Goal: Information Seeking & Learning: Learn about a topic

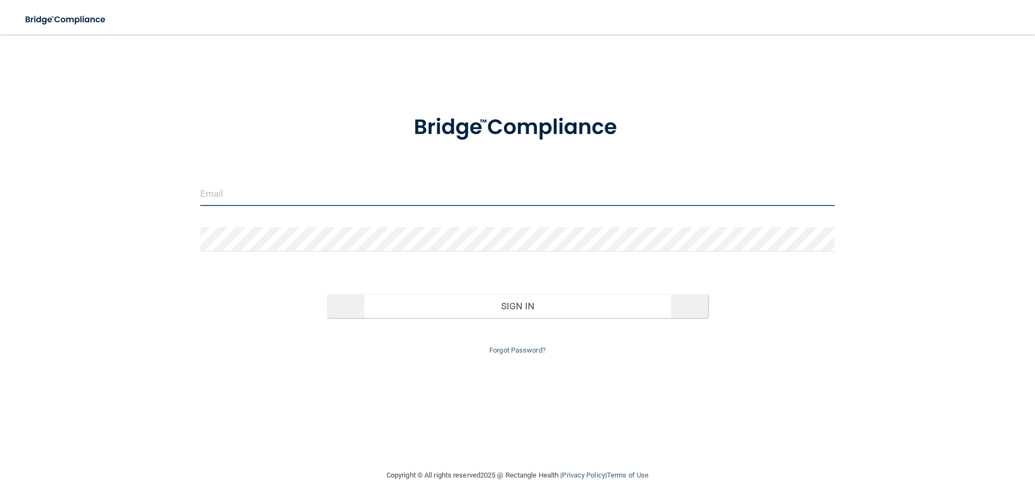
type input "[EMAIL_ADDRESS][DOMAIN_NAME]"
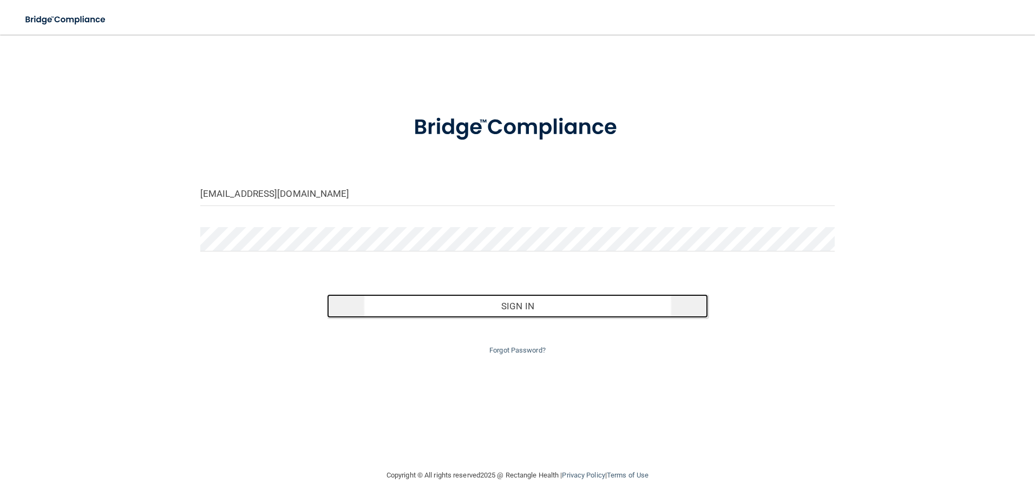
click at [483, 309] on button "Sign In" at bounding box center [517, 306] width 381 height 24
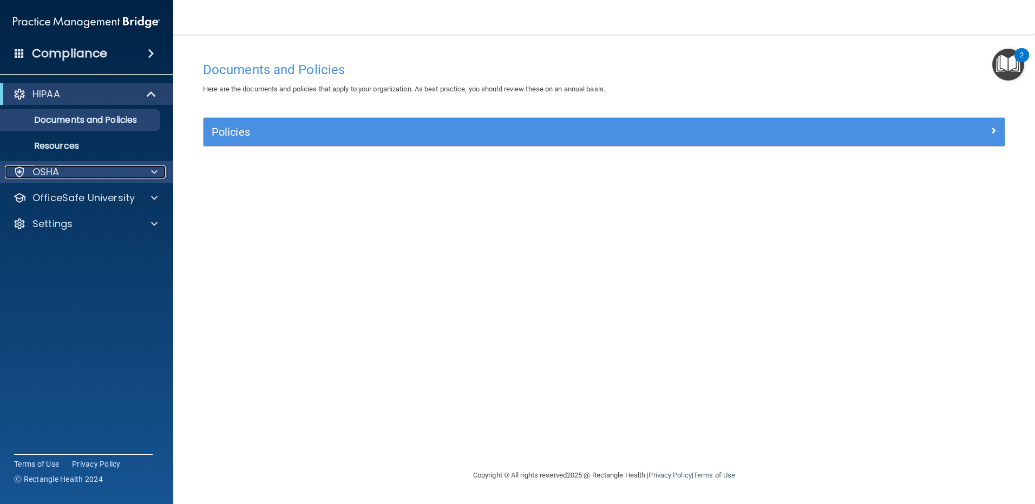
click at [150, 171] on div at bounding box center [152, 172] width 27 height 13
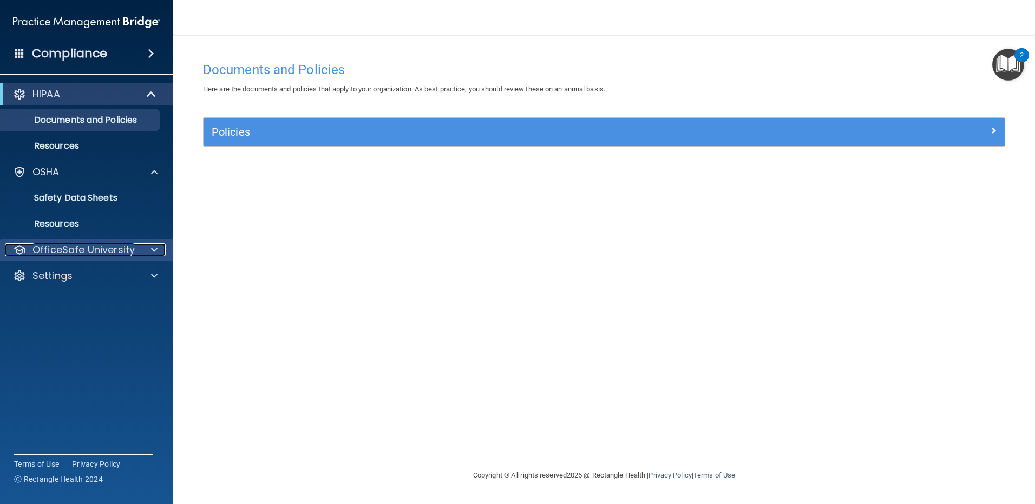
click at [154, 250] on span at bounding box center [154, 249] width 6 height 13
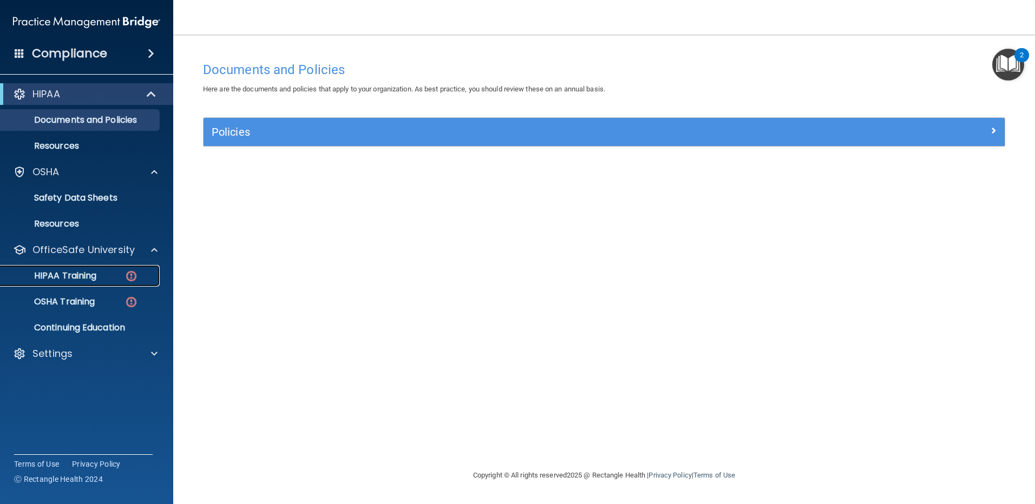
click at [77, 278] on p "HIPAA Training" at bounding box center [51, 276] width 89 height 11
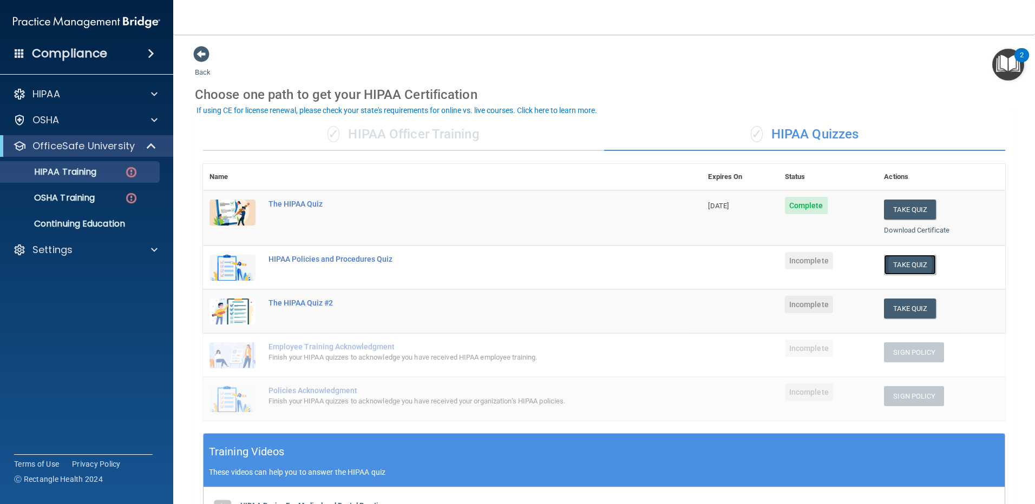
click at [895, 267] on button "Take Quiz" at bounding box center [910, 265] width 52 height 20
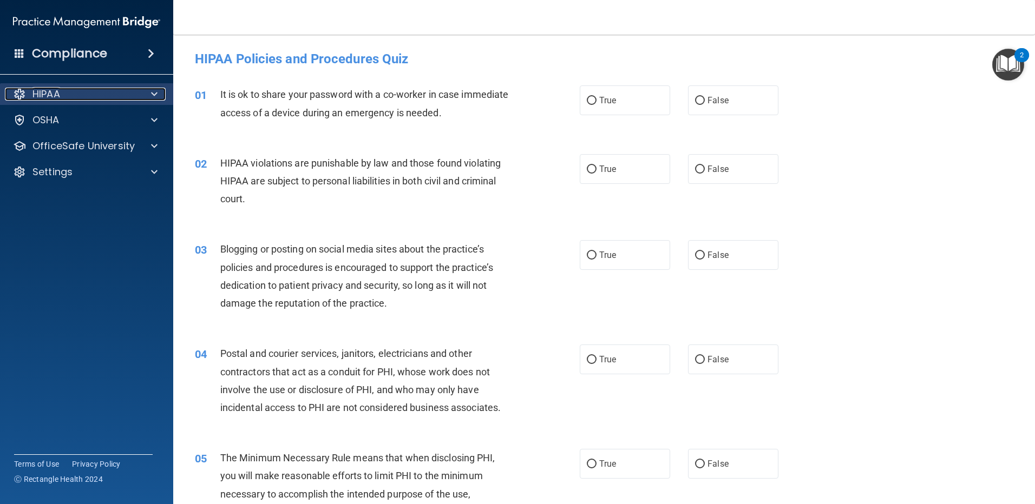
click at [154, 91] on span at bounding box center [154, 94] width 6 height 13
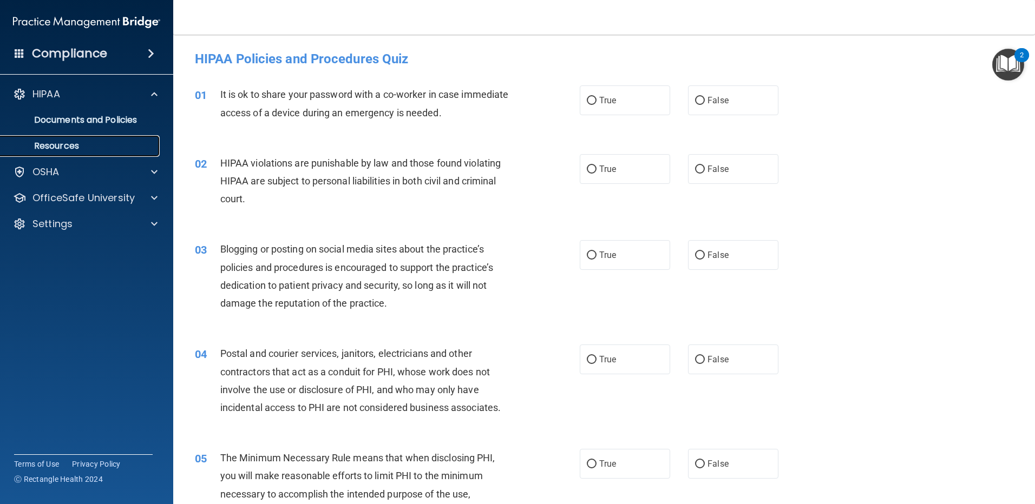
click at [87, 144] on p "Resources" at bounding box center [81, 146] width 148 height 11
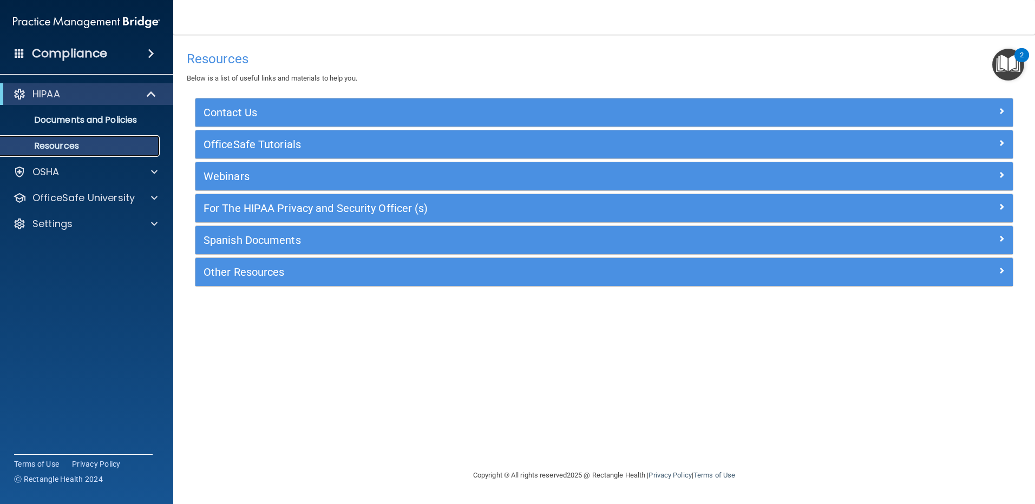
click at [90, 147] on p "Resources" at bounding box center [81, 146] width 148 height 11
click at [100, 190] on div "OfficeSafe University" at bounding box center [87, 198] width 174 height 22
click at [100, 197] on p "OfficeSafe University" at bounding box center [83, 198] width 102 height 13
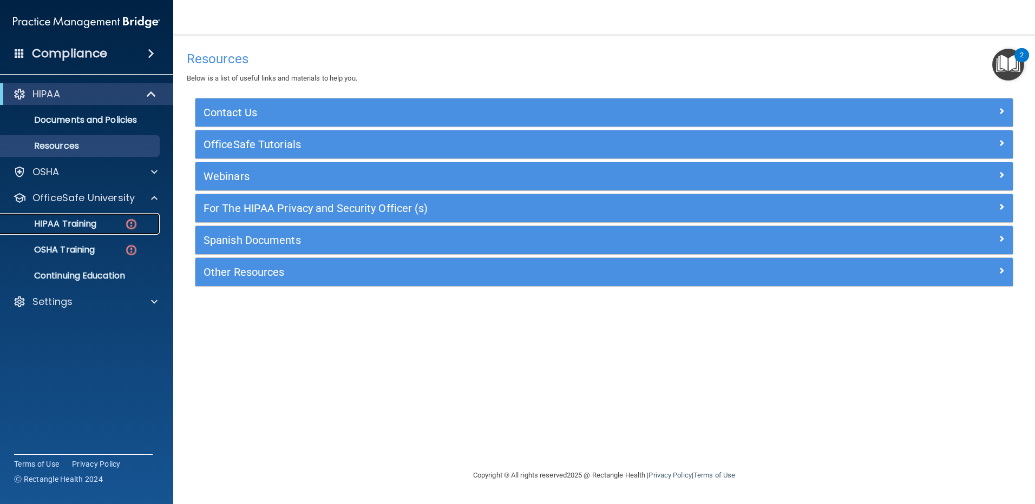
click at [108, 220] on div "HIPAA Training" at bounding box center [81, 224] width 148 height 11
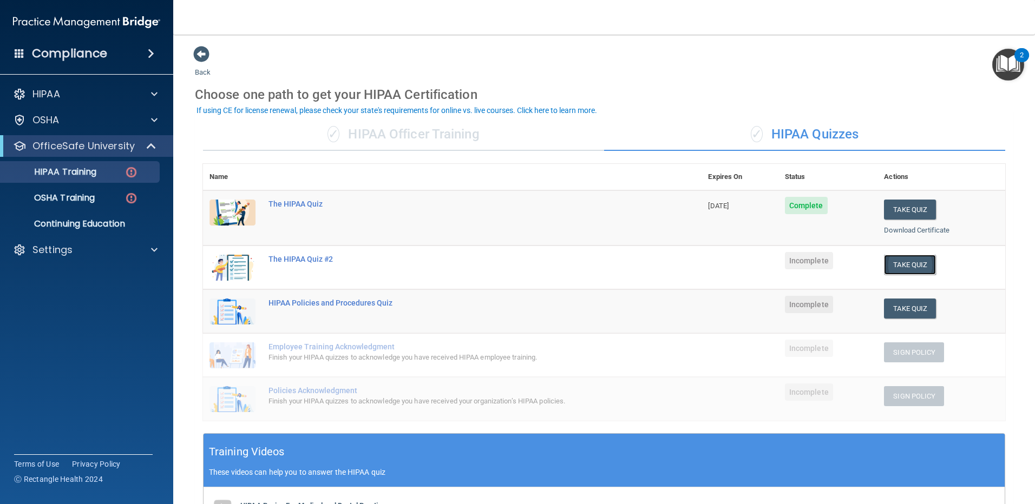
click at [907, 267] on button "Take Quiz" at bounding box center [910, 265] width 52 height 20
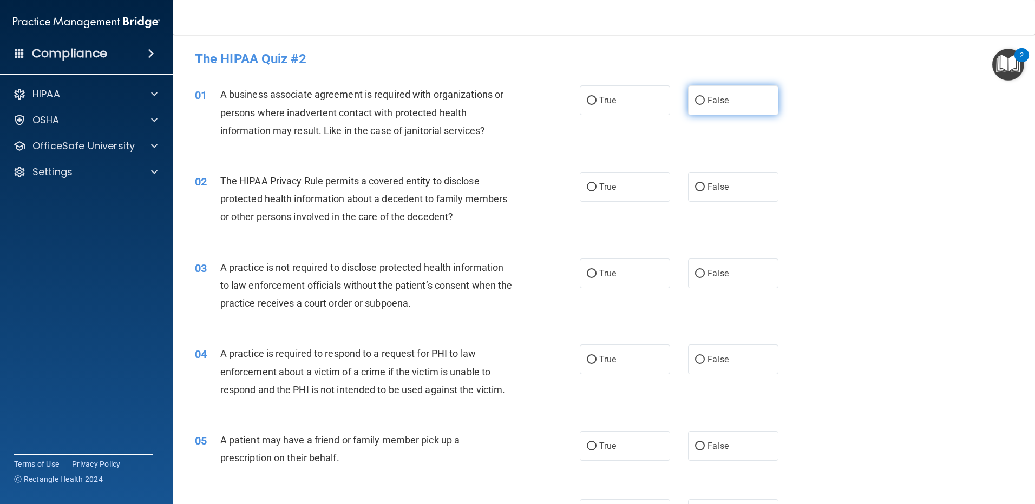
click at [699, 100] on input "False" at bounding box center [700, 101] width 10 height 8
radio input "true"
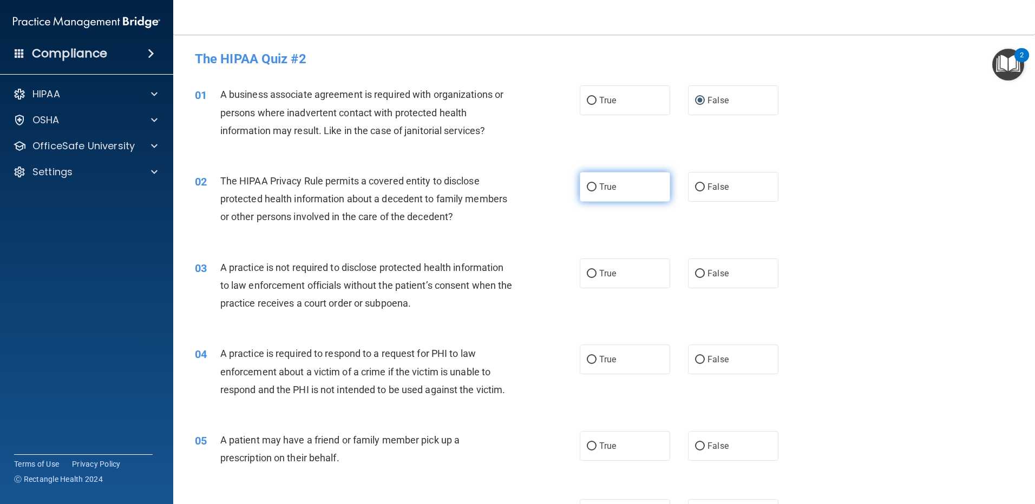
click at [591, 187] on input "True" at bounding box center [592, 187] width 10 height 8
radio input "true"
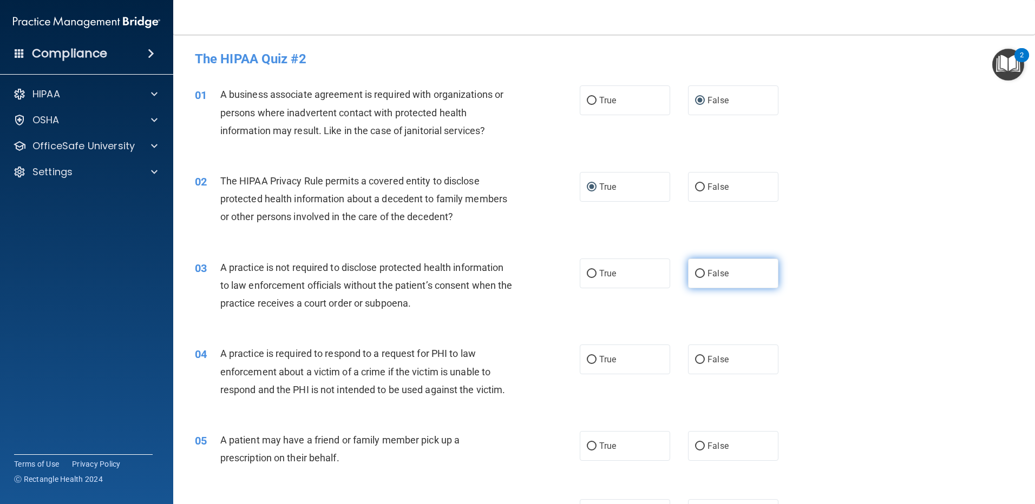
click at [695, 272] on input "False" at bounding box center [700, 274] width 10 height 8
radio input "true"
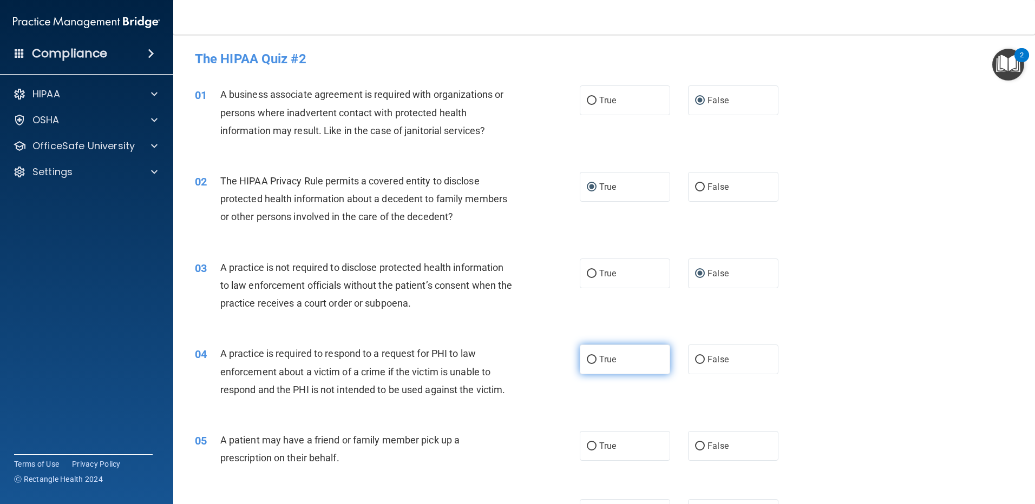
click at [588, 357] on input "True" at bounding box center [592, 360] width 10 height 8
radio input "true"
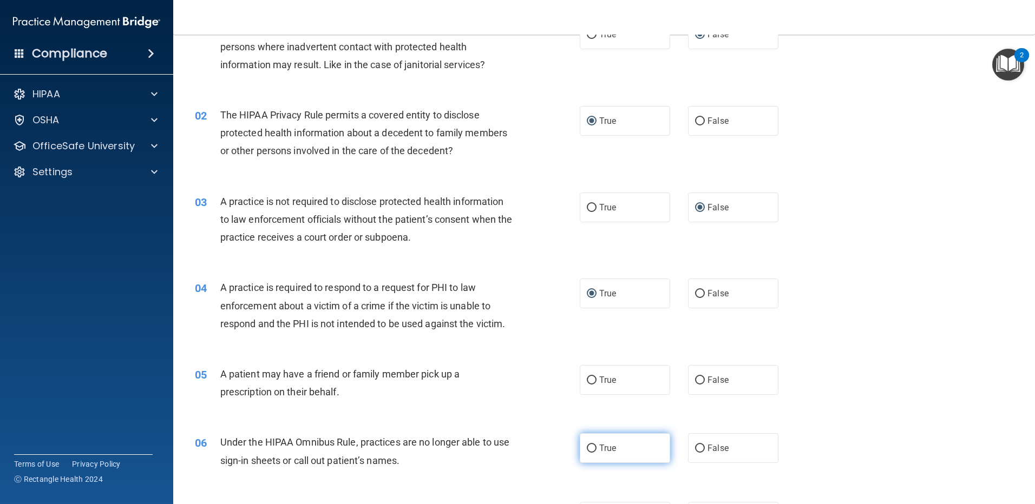
scroll to position [162, 0]
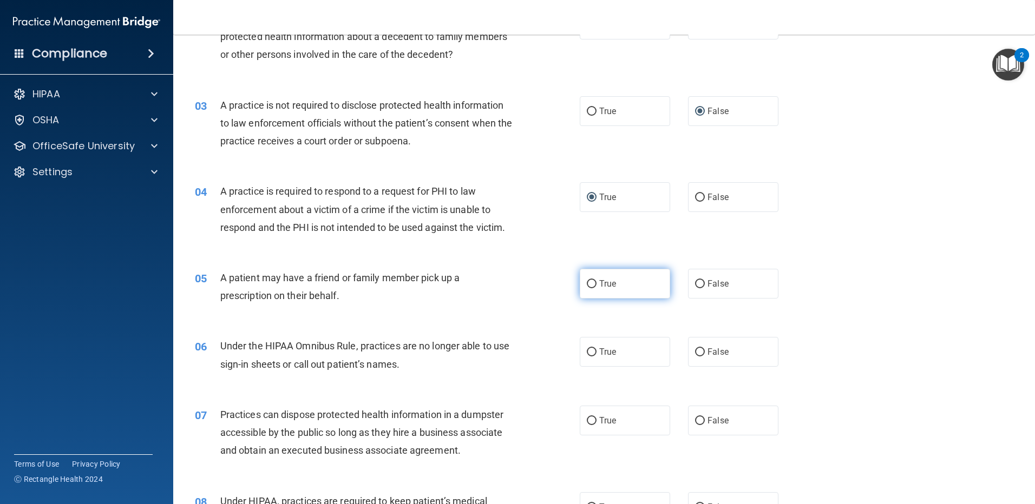
click at [587, 285] on input "True" at bounding box center [592, 284] width 10 height 8
radio input "true"
click at [695, 354] on input "False" at bounding box center [700, 352] width 10 height 8
radio input "true"
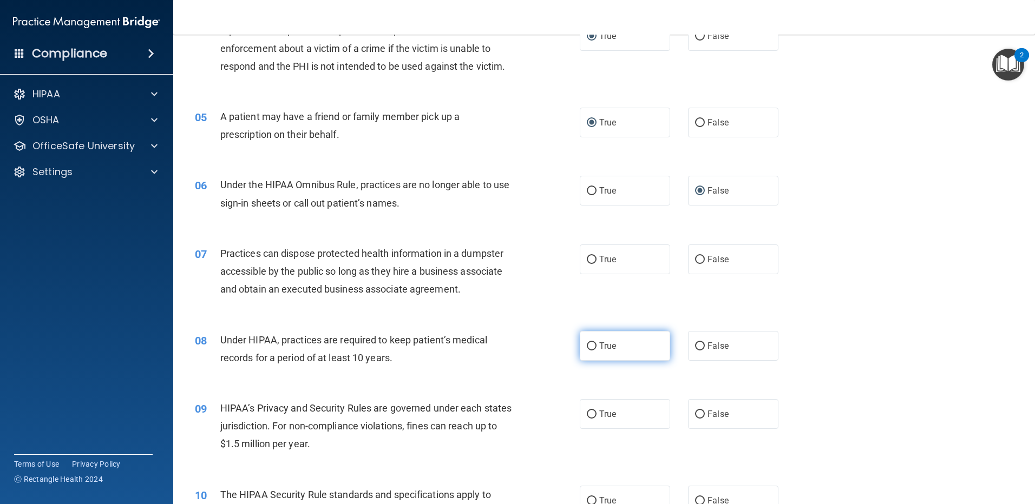
scroll to position [325, 0]
drag, startPoint x: 695, startPoint y: 258, endPoint x: 683, endPoint y: 278, distance: 23.6
click at [695, 258] on input "False" at bounding box center [700, 259] width 10 height 8
radio input "true"
click at [699, 344] on input "False" at bounding box center [700, 345] width 10 height 8
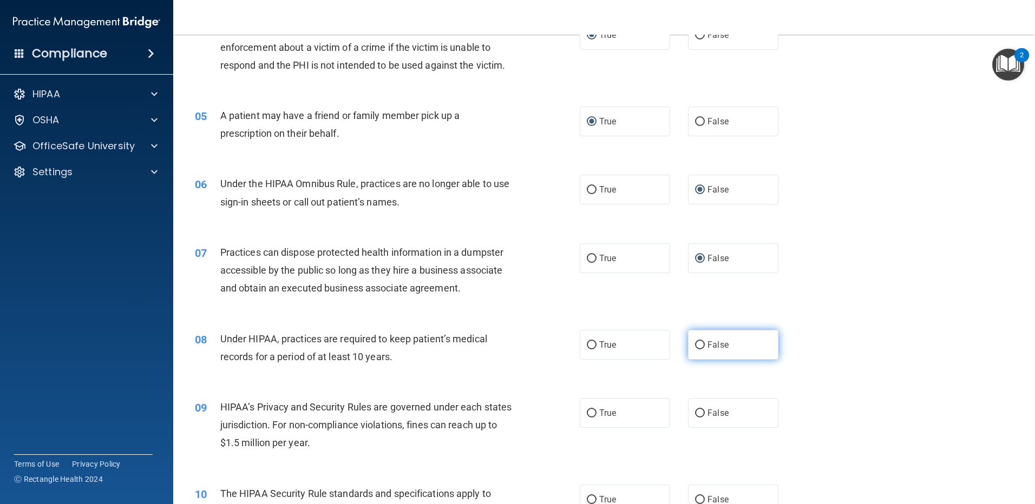
radio input "true"
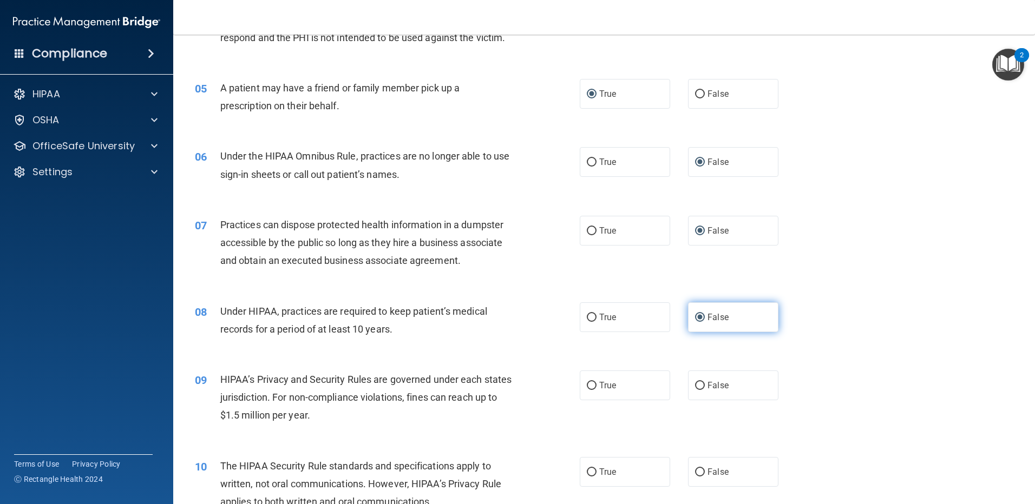
scroll to position [379, 0]
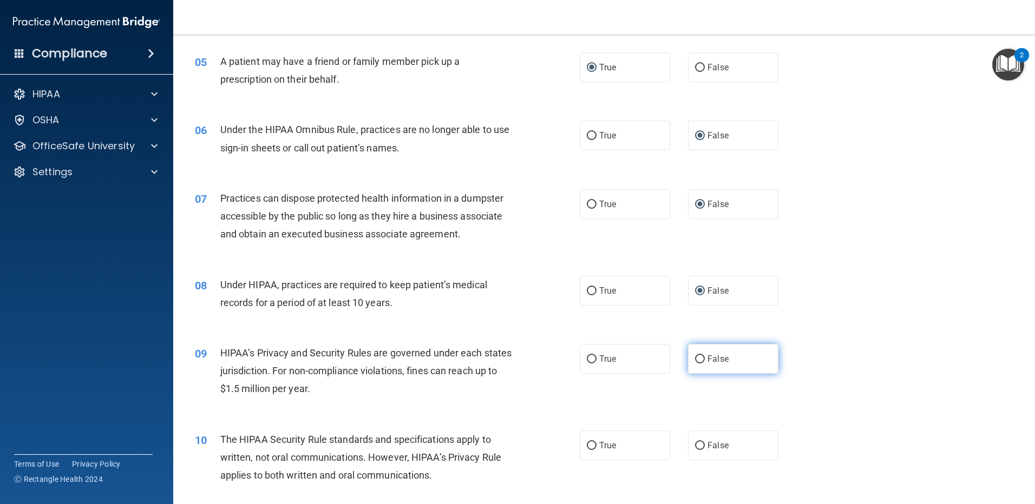
click at [695, 356] on input "False" at bounding box center [700, 359] width 10 height 8
radio input "true"
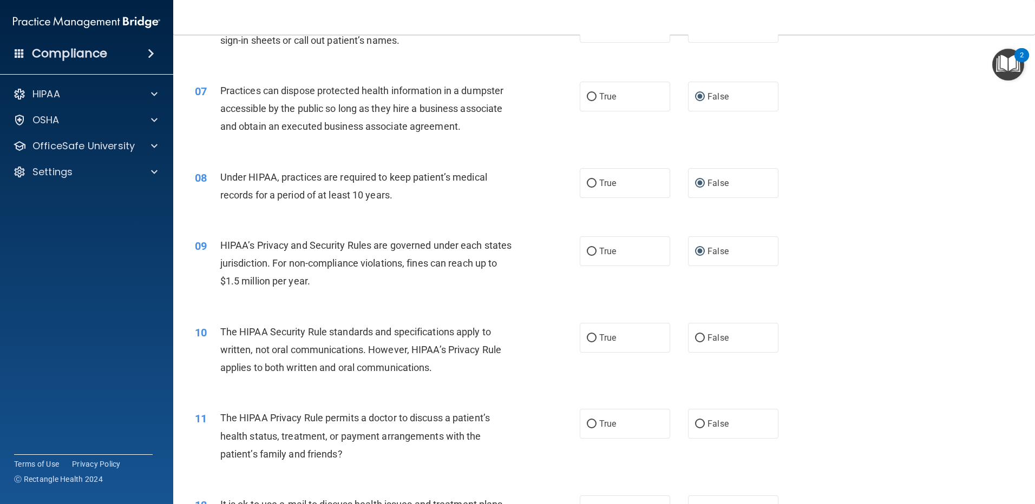
scroll to position [487, 0]
click at [695, 340] on input "False" at bounding box center [700, 338] width 10 height 8
radio input "true"
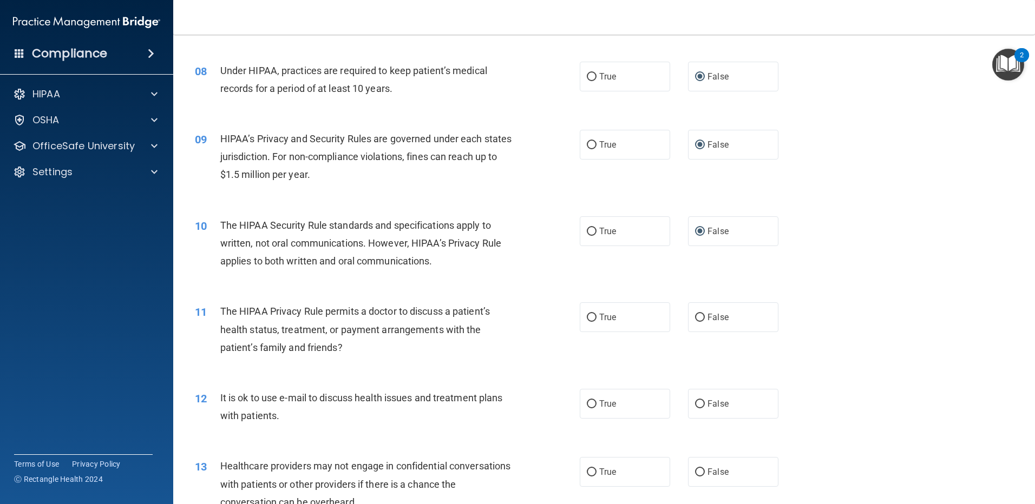
scroll to position [595, 0]
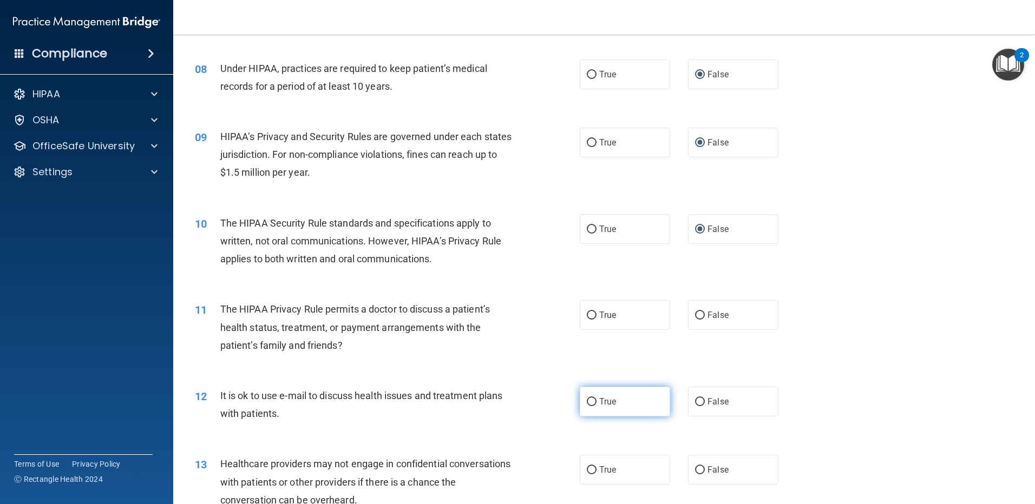
click at [587, 399] on input "True" at bounding box center [592, 402] width 10 height 8
radio input "true"
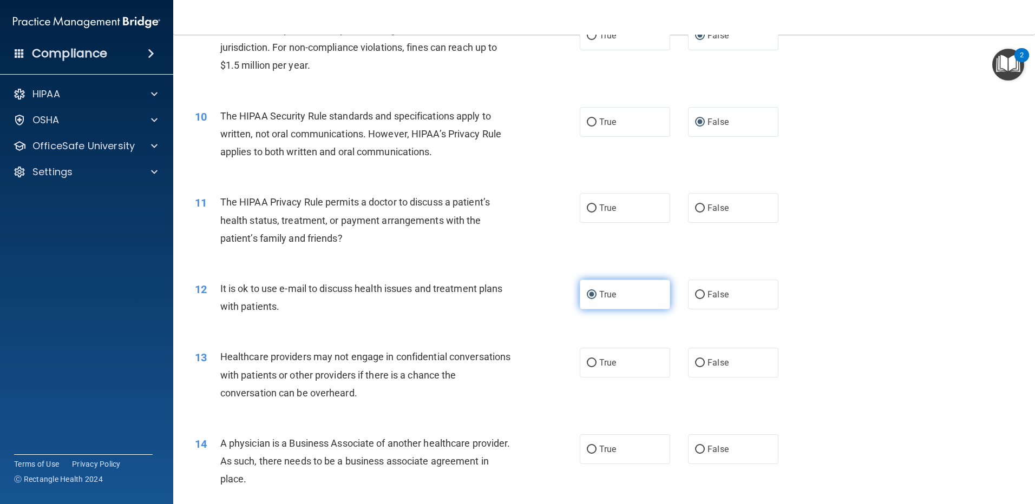
scroll to position [703, 0]
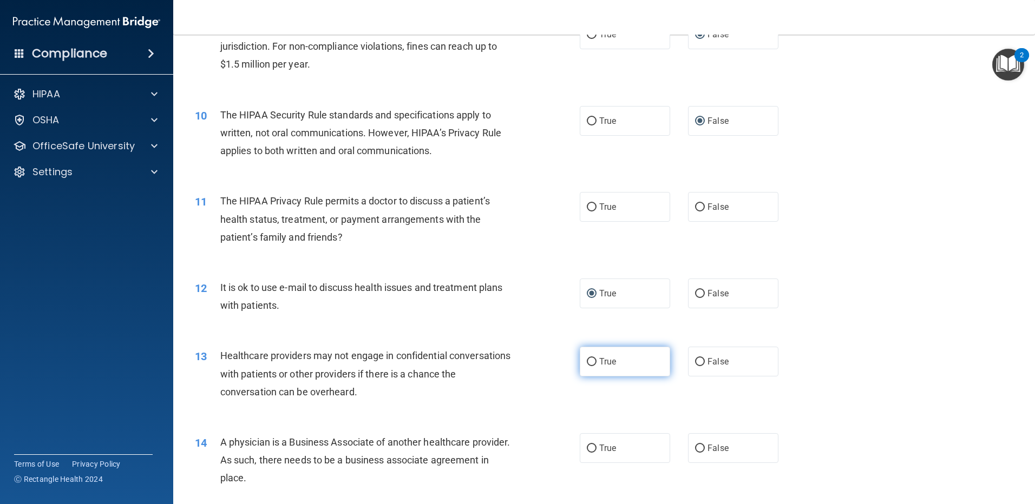
click at [589, 363] on input "True" at bounding box center [592, 362] width 10 height 8
radio input "true"
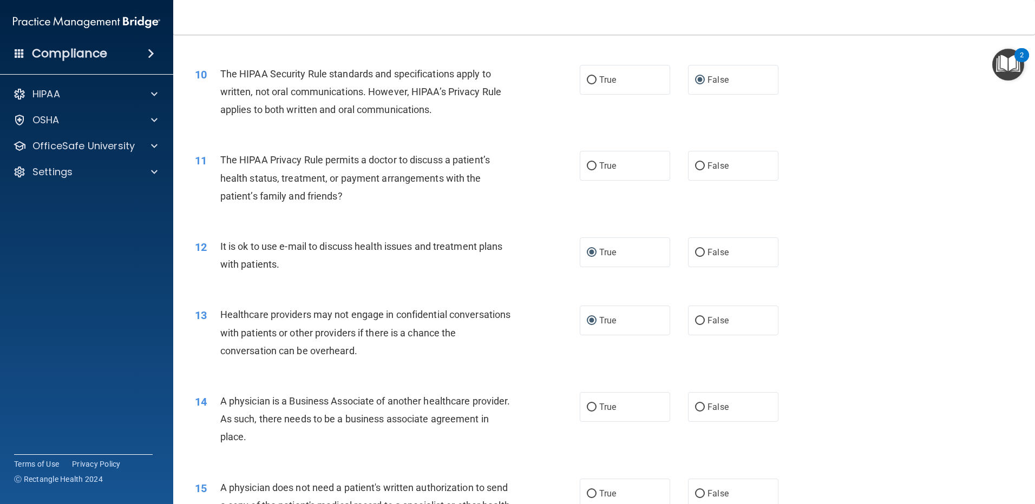
scroll to position [812, 0]
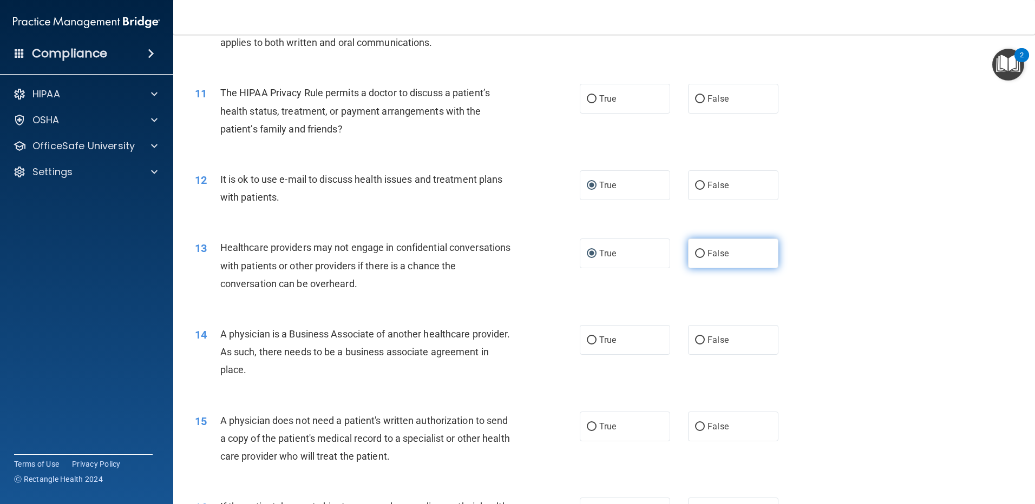
click at [696, 254] on input "False" at bounding box center [700, 254] width 10 height 8
radio input "true"
radio input "false"
click at [695, 337] on input "False" at bounding box center [700, 341] width 10 height 8
radio input "true"
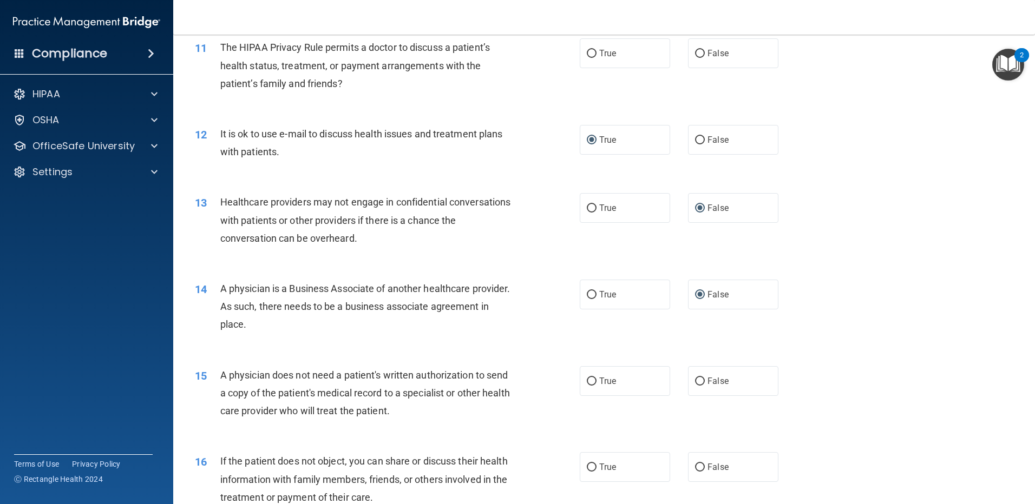
scroll to position [920, 0]
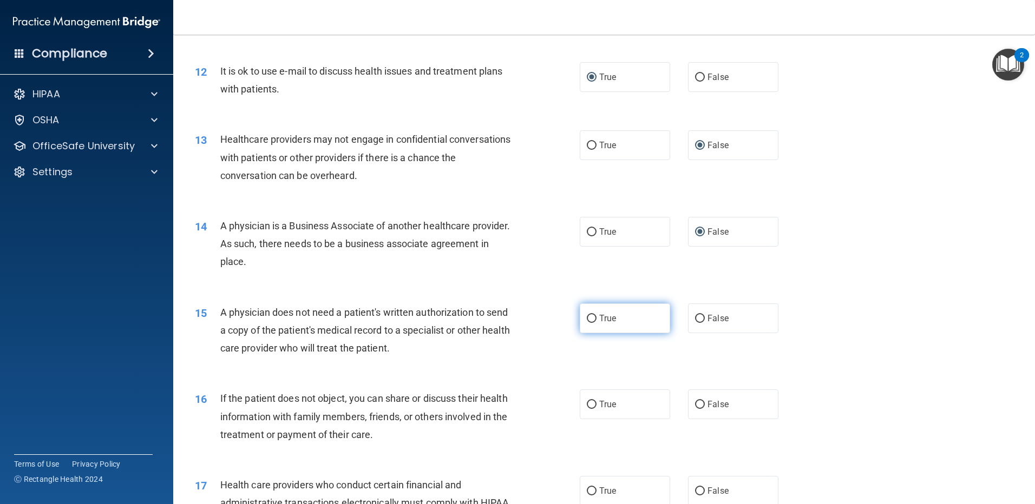
click at [589, 318] on input "True" at bounding box center [592, 319] width 10 height 8
radio input "true"
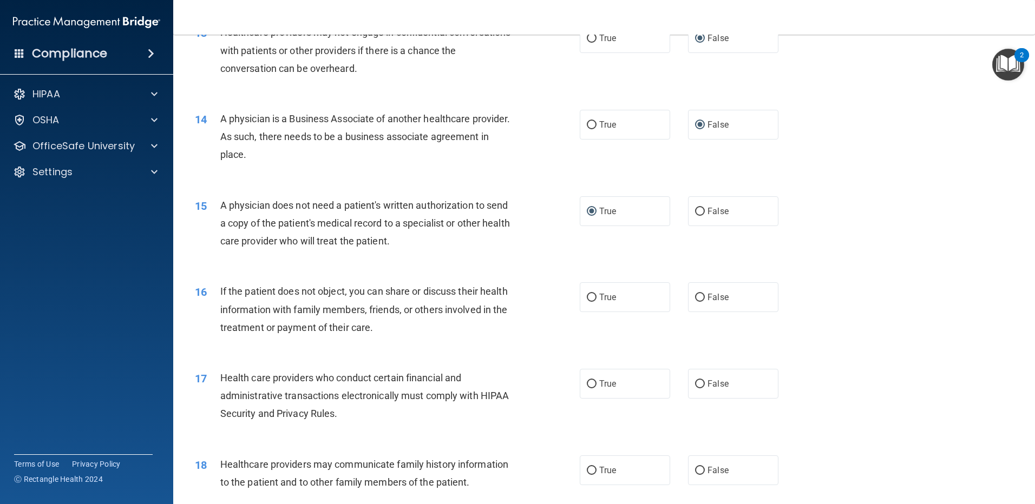
scroll to position [1028, 0]
click at [589, 294] on input "True" at bounding box center [592, 297] width 10 height 8
radio input "true"
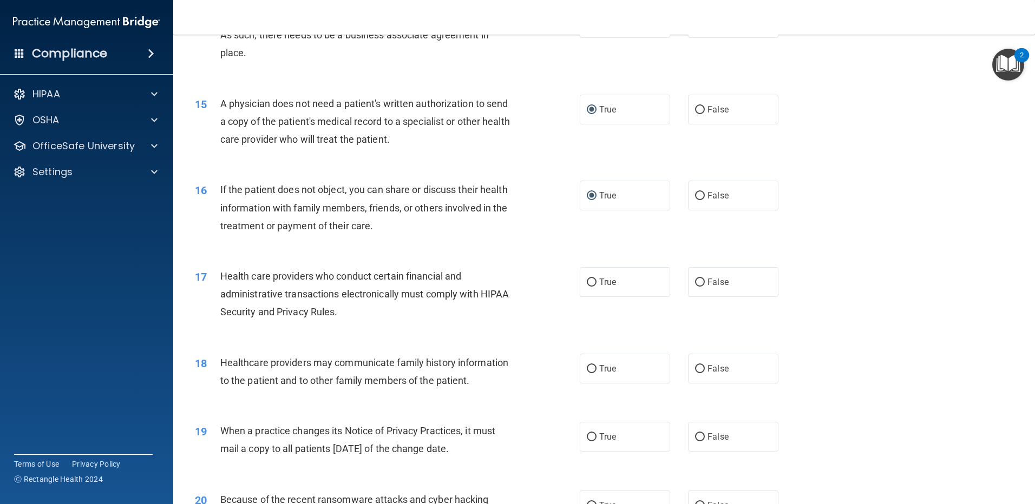
scroll to position [1136, 0]
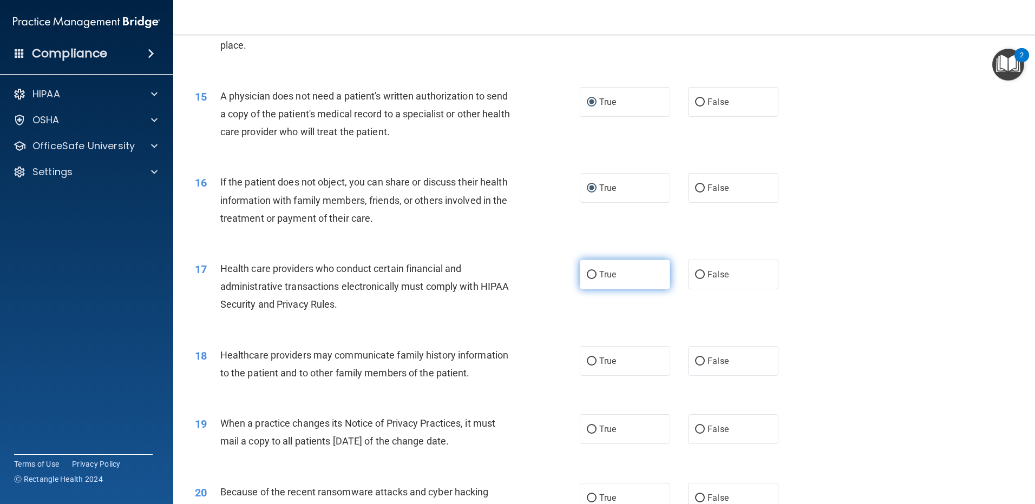
click at [587, 275] on input "True" at bounding box center [592, 275] width 10 height 8
radio input "true"
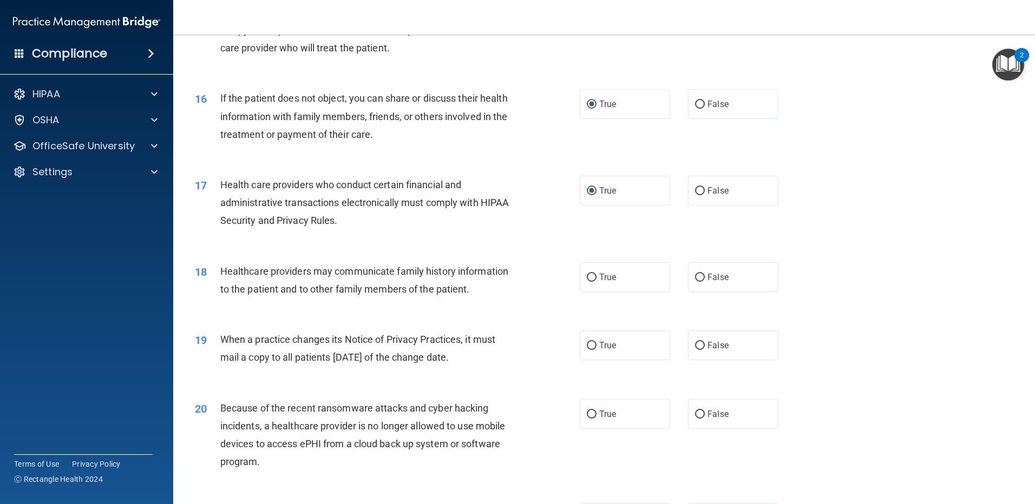
scroll to position [1245, 0]
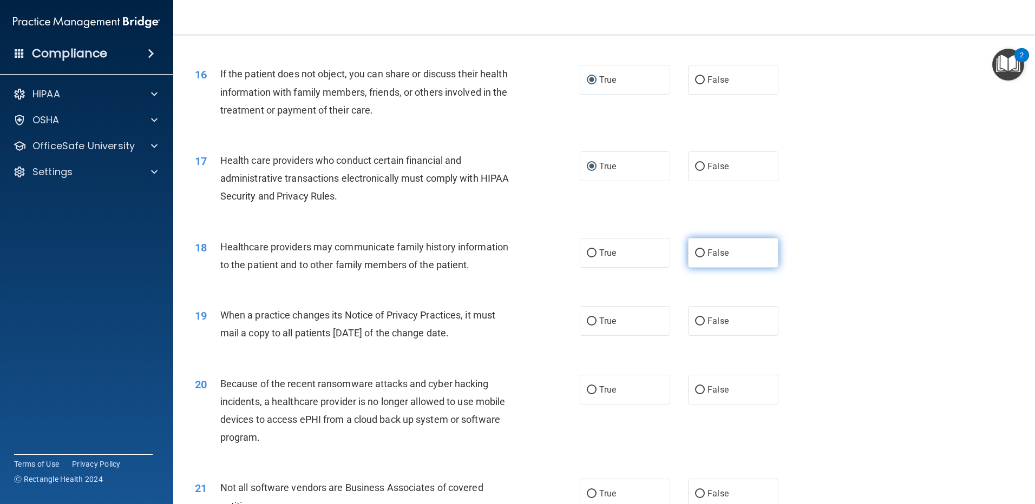
click at [696, 250] on input "False" at bounding box center [700, 253] width 10 height 8
radio input "true"
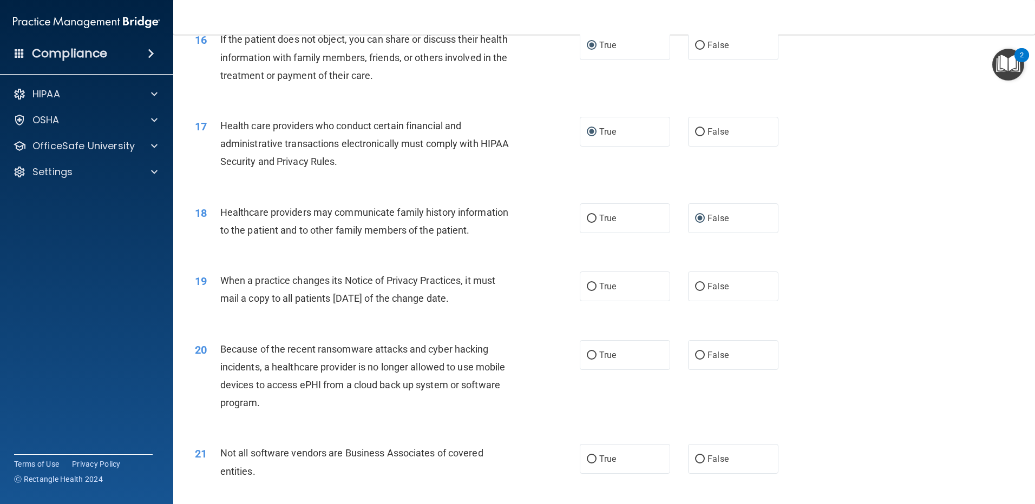
scroll to position [1299, 0]
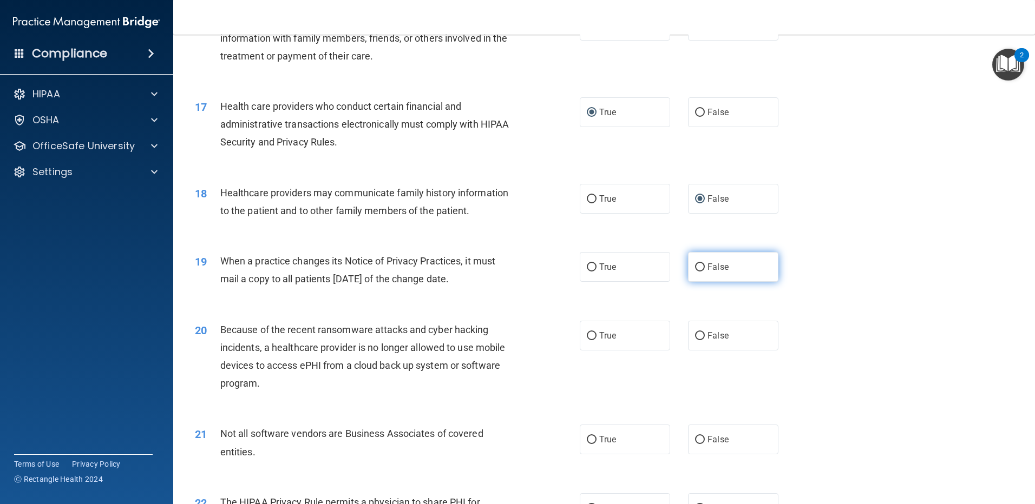
click at [697, 264] on input "False" at bounding box center [700, 268] width 10 height 8
radio input "true"
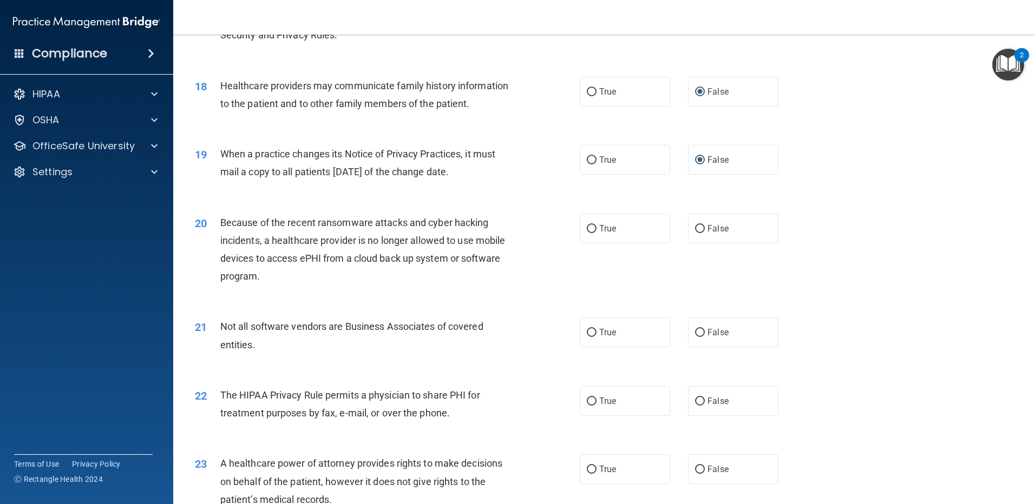
scroll to position [1407, 0]
click at [696, 226] on input "False" at bounding box center [700, 228] width 10 height 8
radio input "true"
click at [592, 331] on input "True" at bounding box center [592, 332] width 10 height 8
radio input "true"
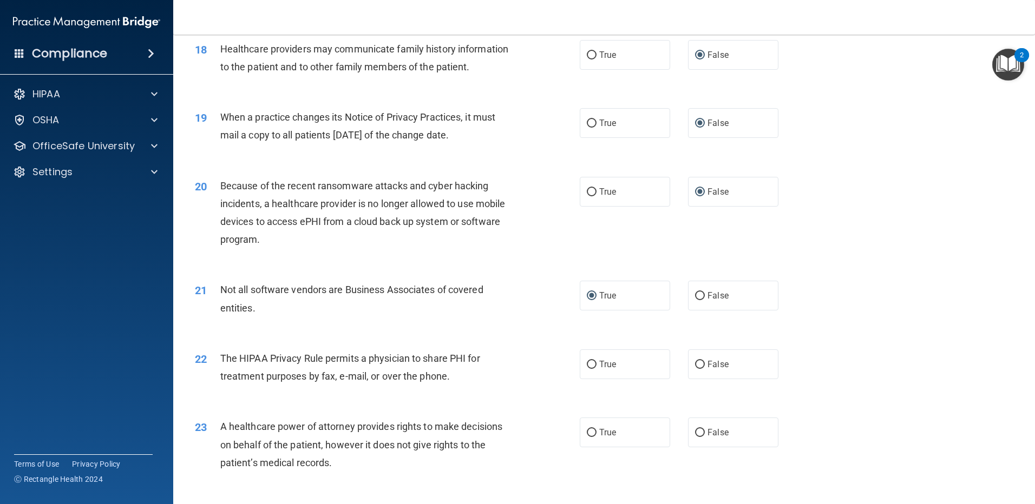
scroll to position [1515, 0]
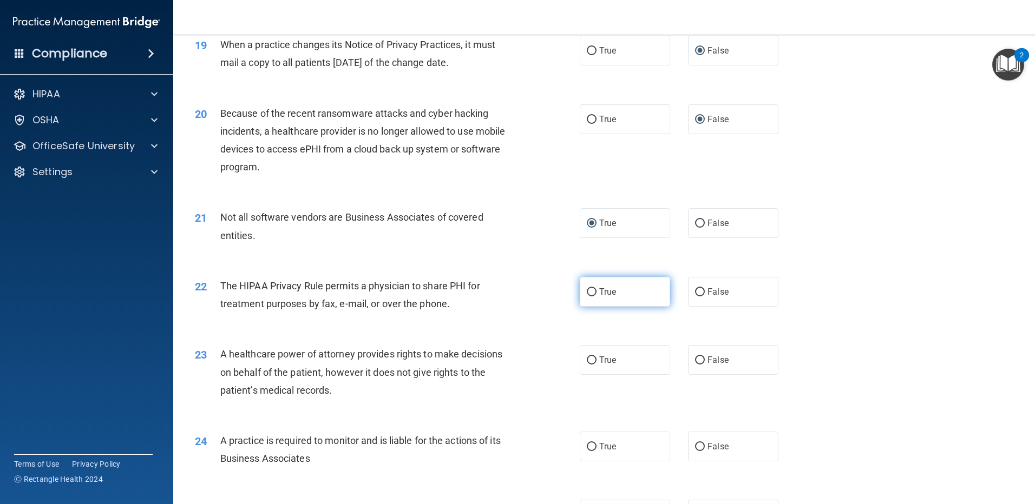
click at [587, 288] on input "True" at bounding box center [592, 292] width 10 height 8
radio input "true"
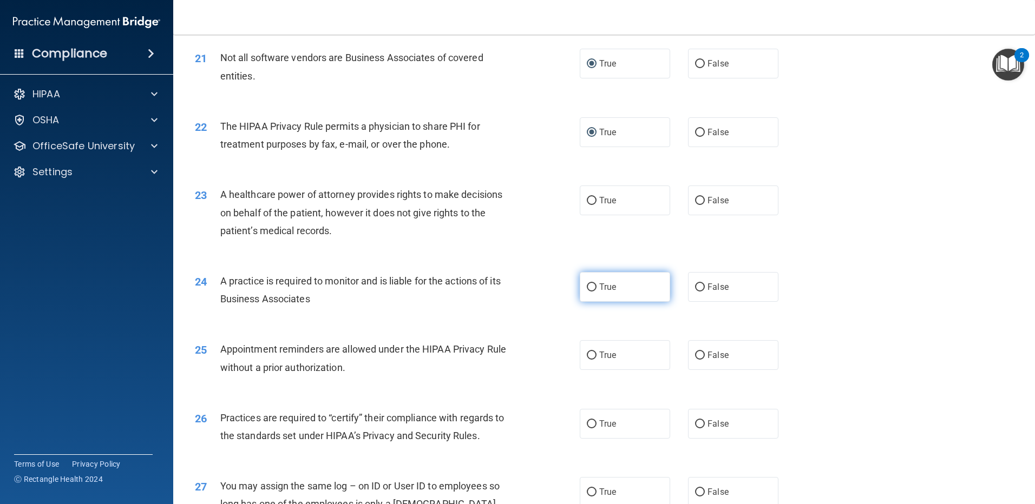
scroll to position [1677, 0]
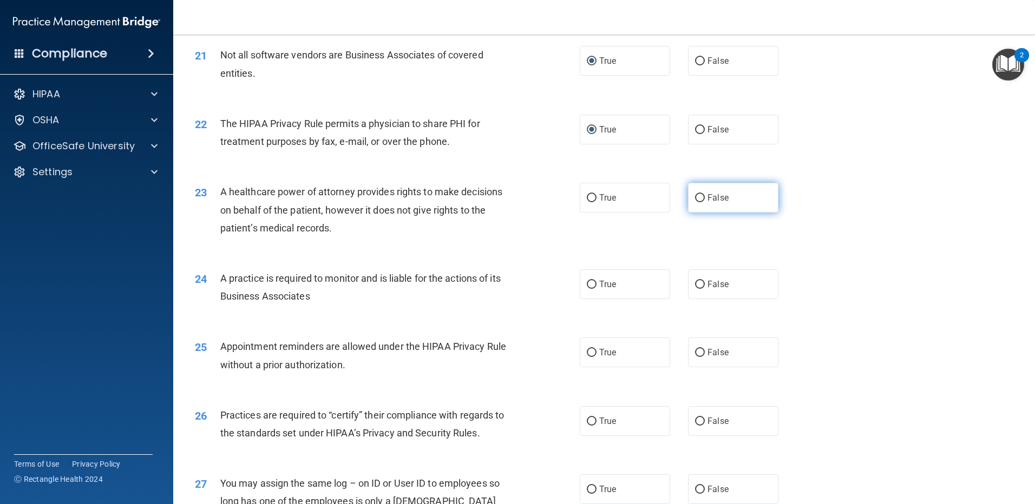
click at [698, 200] on input "False" at bounding box center [700, 198] width 10 height 8
radio input "true"
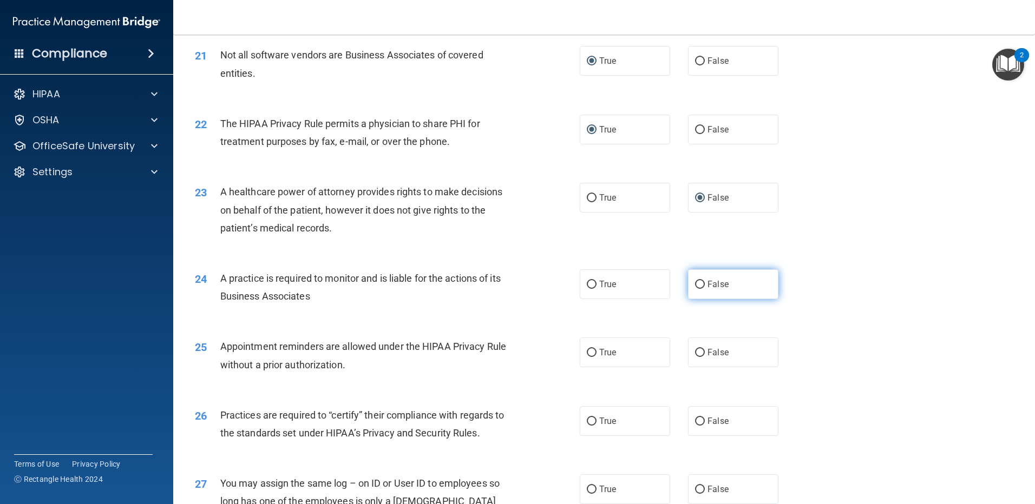
click at [695, 284] on input "False" at bounding box center [700, 285] width 10 height 8
radio input "true"
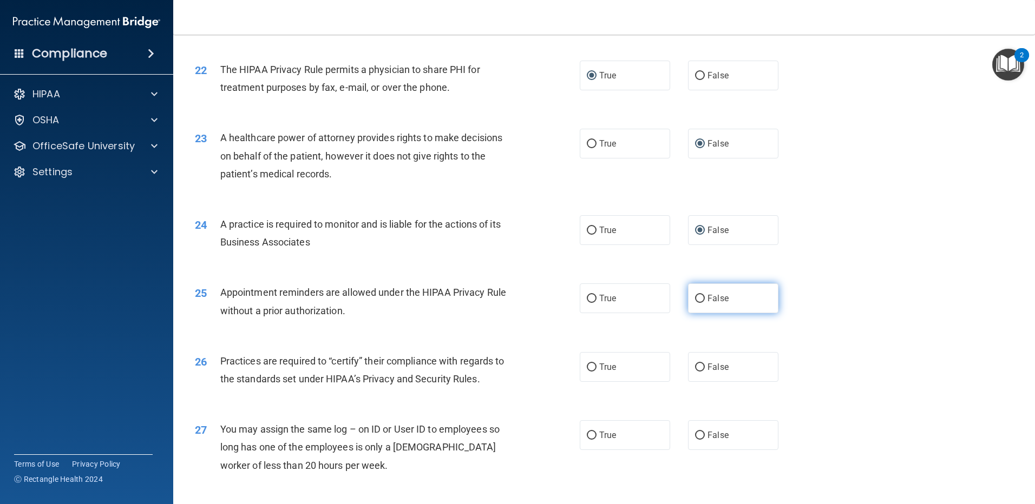
click at [695, 299] on input "False" at bounding box center [700, 299] width 10 height 8
radio input "true"
click at [695, 367] on input "False" at bounding box center [700, 368] width 10 height 8
radio input "true"
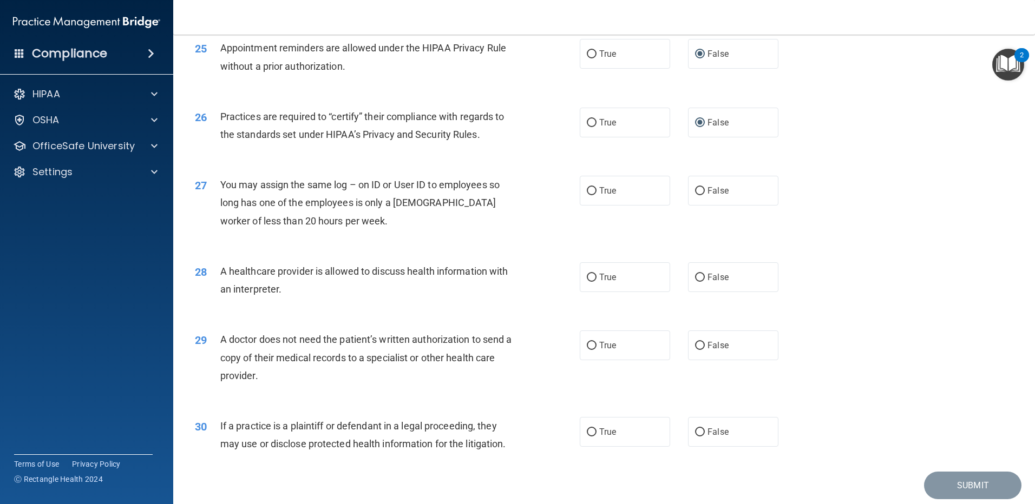
scroll to position [2002, 0]
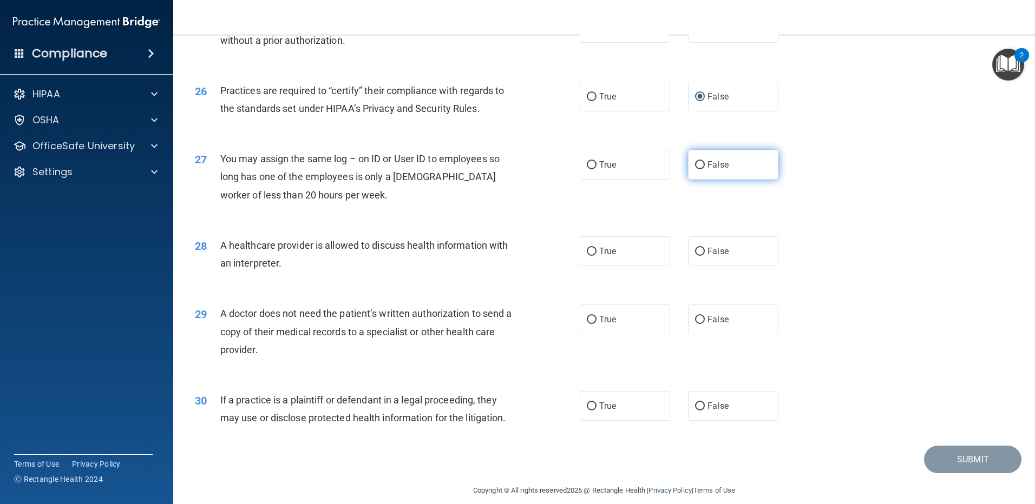
click at [695, 167] on input "False" at bounding box center [700, 165] width 10 height 8
radio input "true"
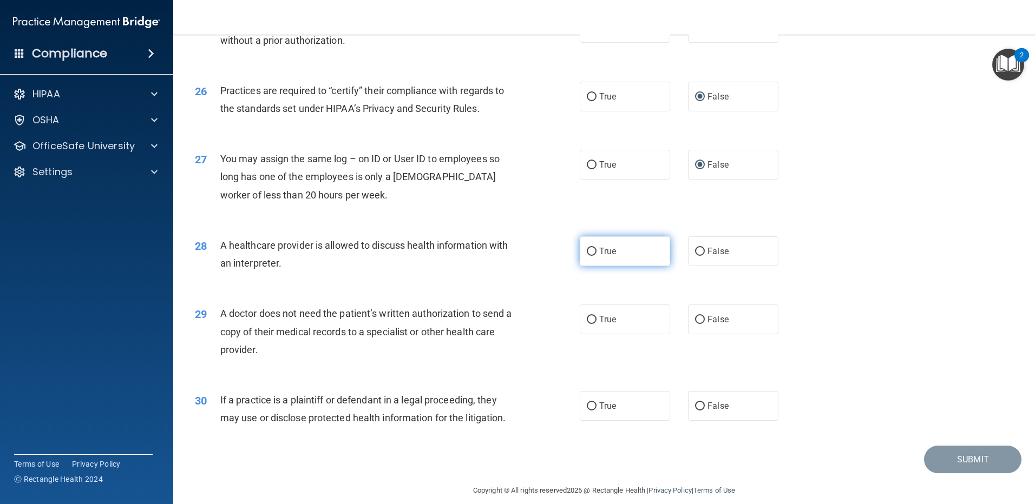
click at [587, 250] on input "True" at bounding box center [592, 252] width 10 height 8
radio input "true"
click at [587, 319] on input "True" at bounding box center [592, 320] width 10 height 8
radio input "true"
click at [588, 406] on input "True" at bounding box center [592, 407] width 10 height 8
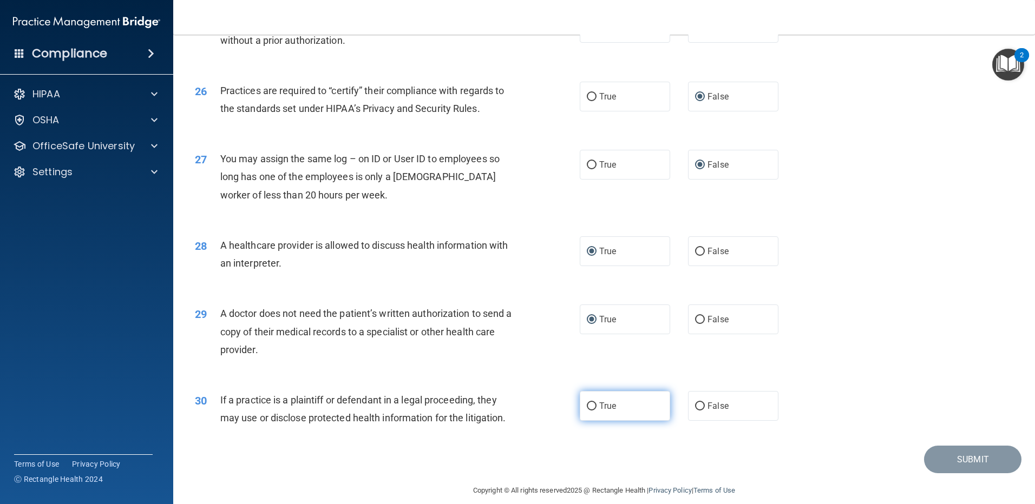
radio input "true"
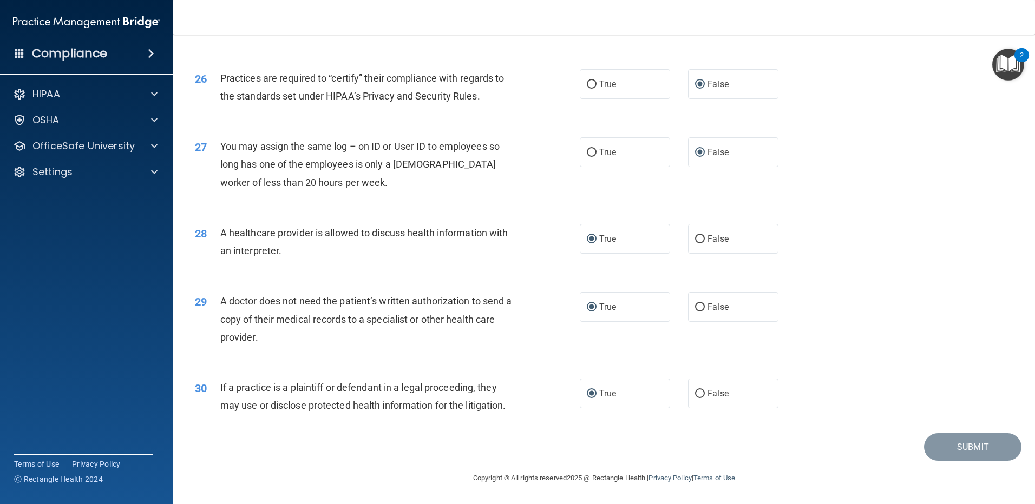
click at [839, 103] on div "26 Practices are required to “certify” their compliance with regards to the sta…" at bounding box center [604, 90] width 834 height 68
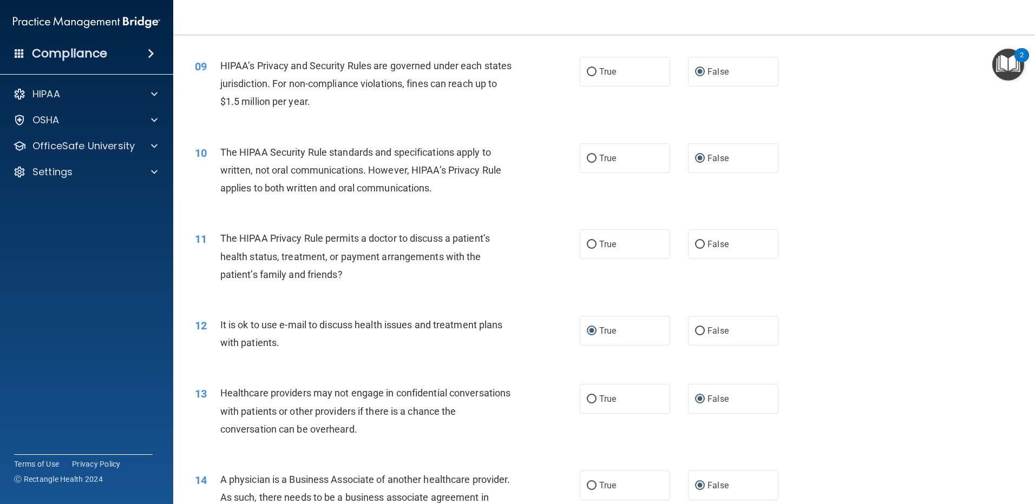
scroll to position [662, 0]
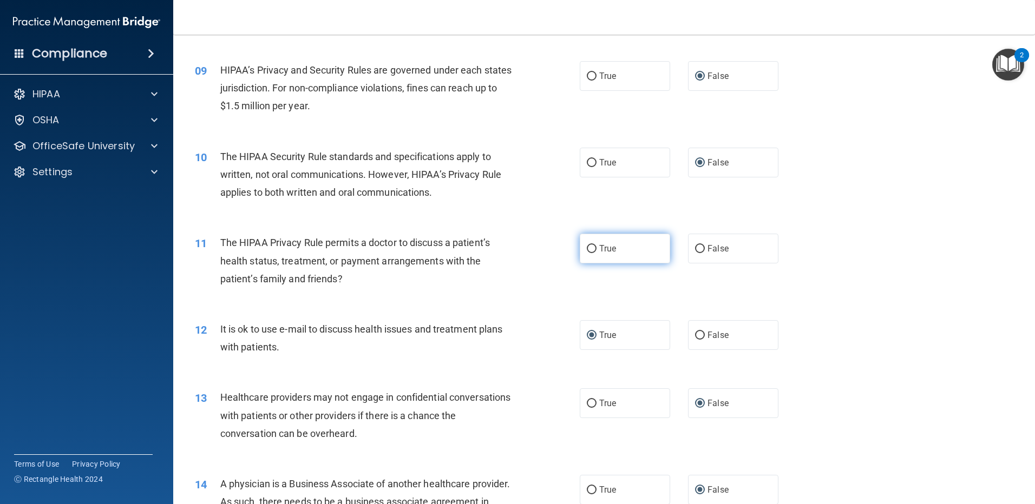
click at [588, 247] on input "True" at bounding box center [592, 249] width 10 height 8
radio input "true"
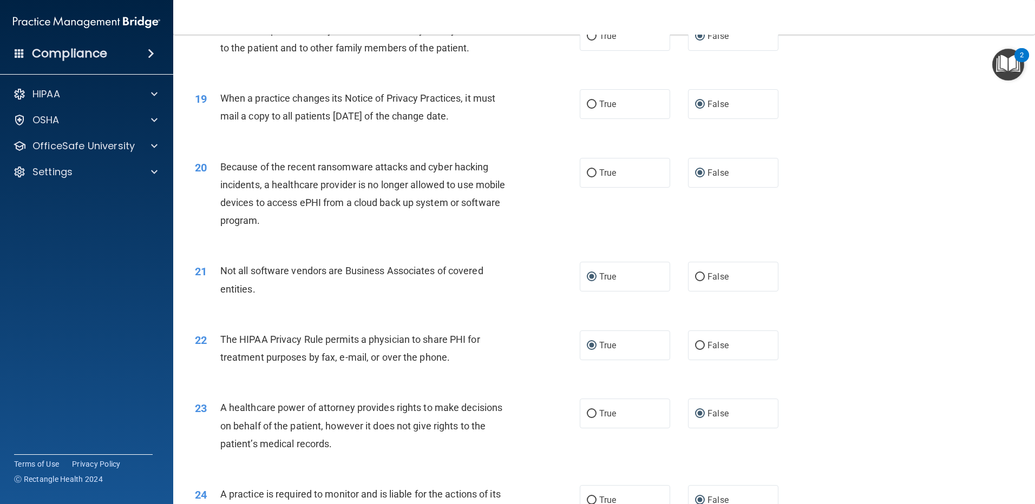
scroll to position [1528, 0]
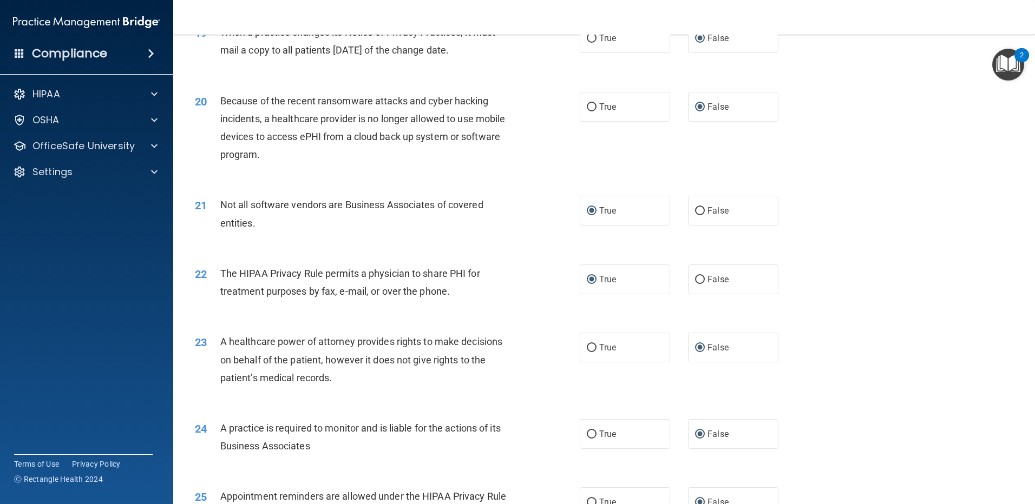
click at [919, 438] on div "24 A practice is required to monitor and is liable for the actions of its Busin…" at bounding box center [604, 440] width 834 height 68
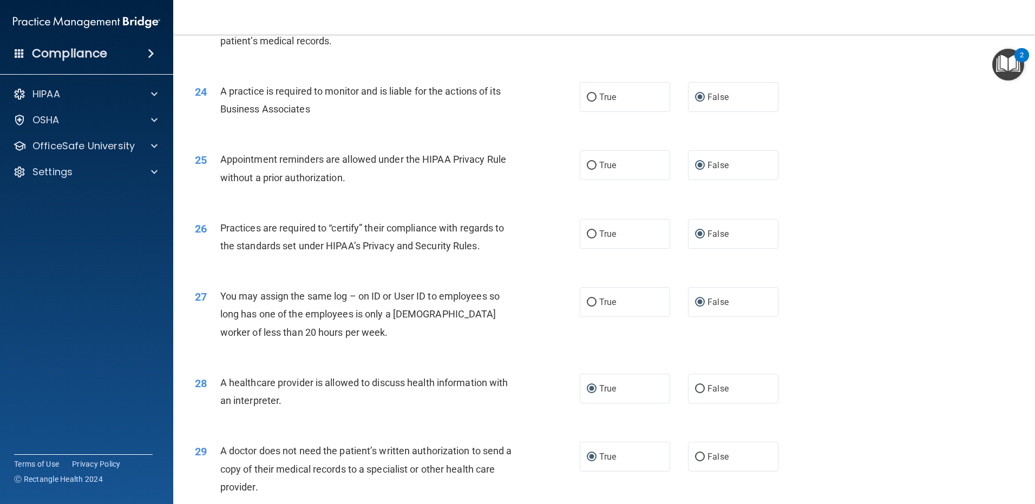
scroll to position [2014, 0]
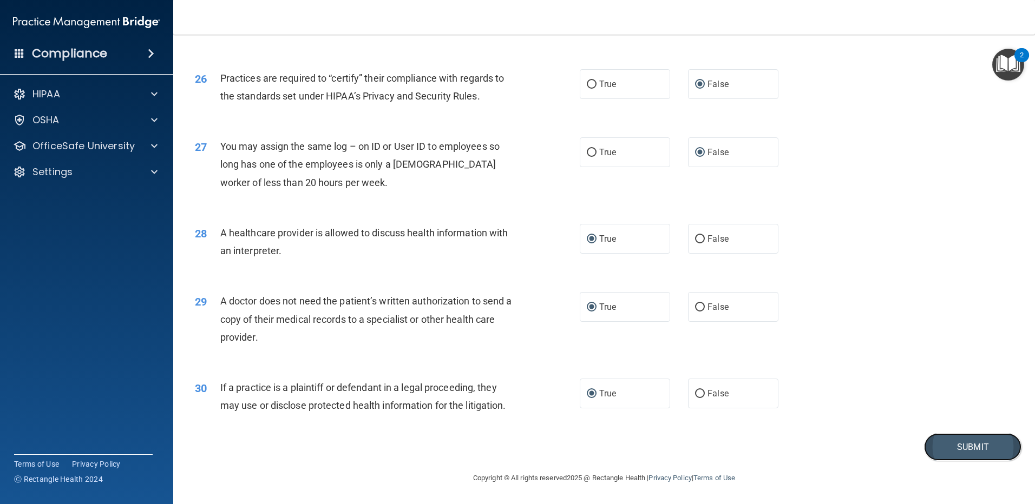
click at [943, 445] on button "Submit" at bounding box center [972, 447] width 97 height 28
click at [930, 448] on button "Submit" at bounding box center [972, 447] width 97 height 28
click at [944, 455] on button "Submit" at bounding box center [972, 447] width 97 height 28
click at [979, 450] on button "Submit" at bounding box center [972, 447] width 97 height 28
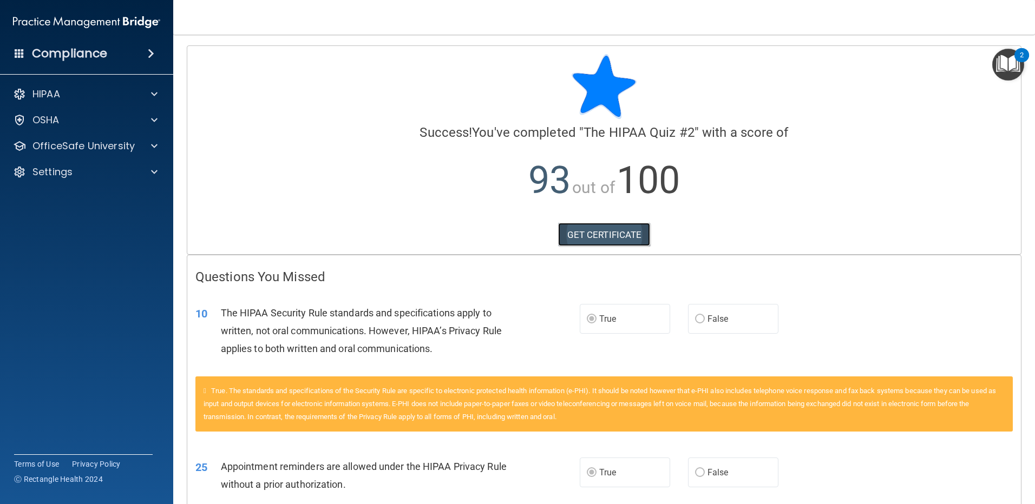
click at [602, 231] on link "GET CERTIFICATE" at bounding box center [604, 235] width 93 height 24
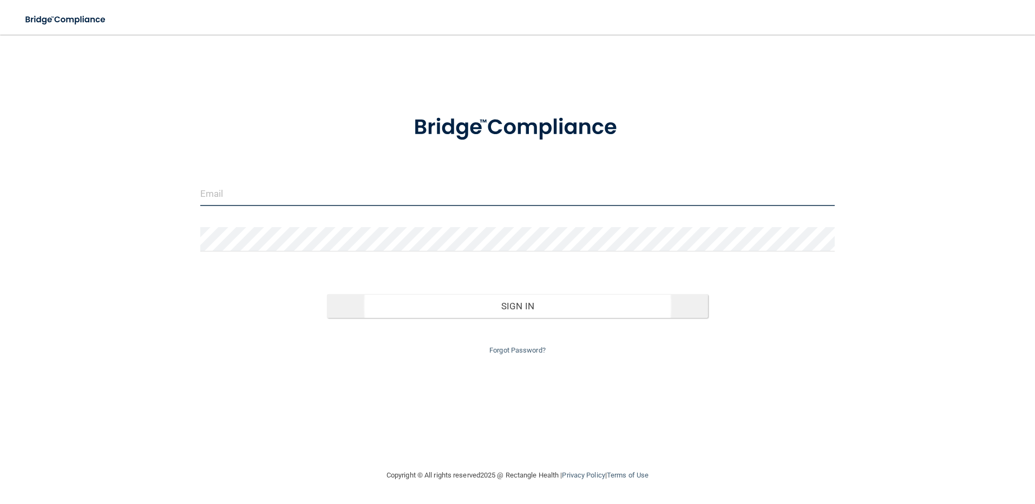
type input "[EMAIL_ADDRESS][DOMAIN_NAME]"
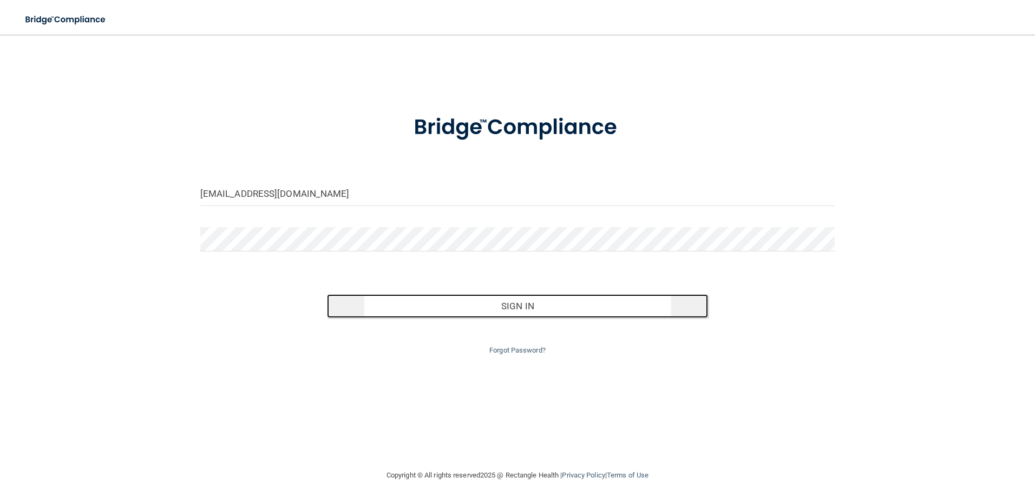
click at [514, 308] on button "Sign In" at bounding box center [517, 306] width 381 height 24
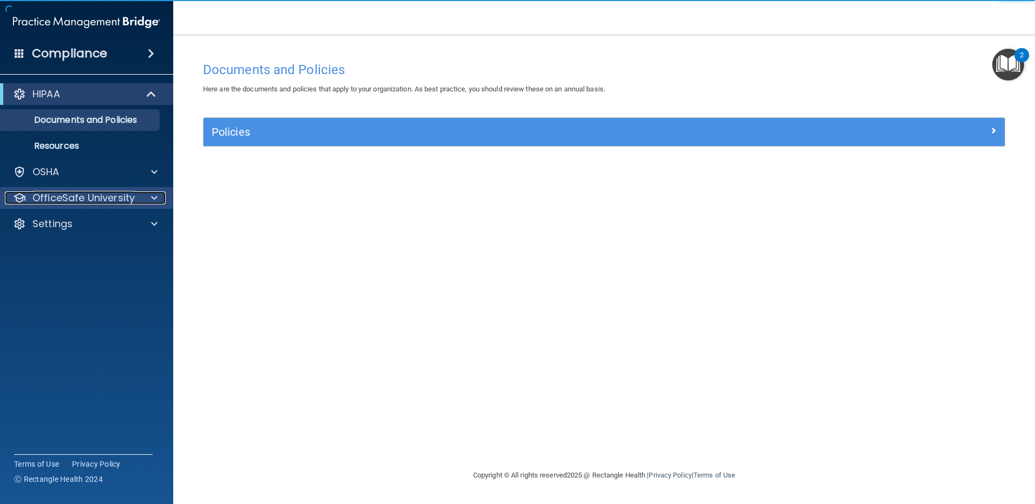
click at [153, 197] on span at bounding box center [154, 198] width 6 height 13
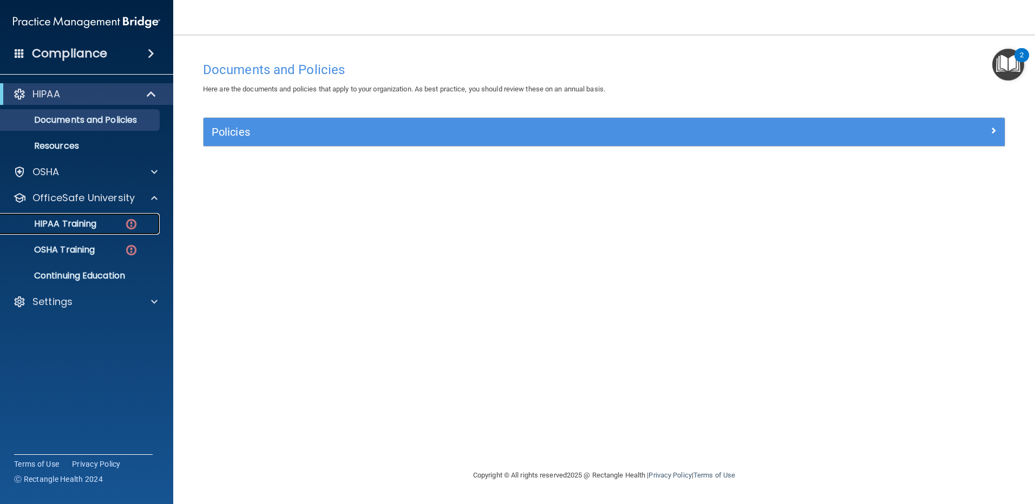
click at [116, 226] on div "HIPAA Training" at bounding box center [81, 224] width 148 height 11
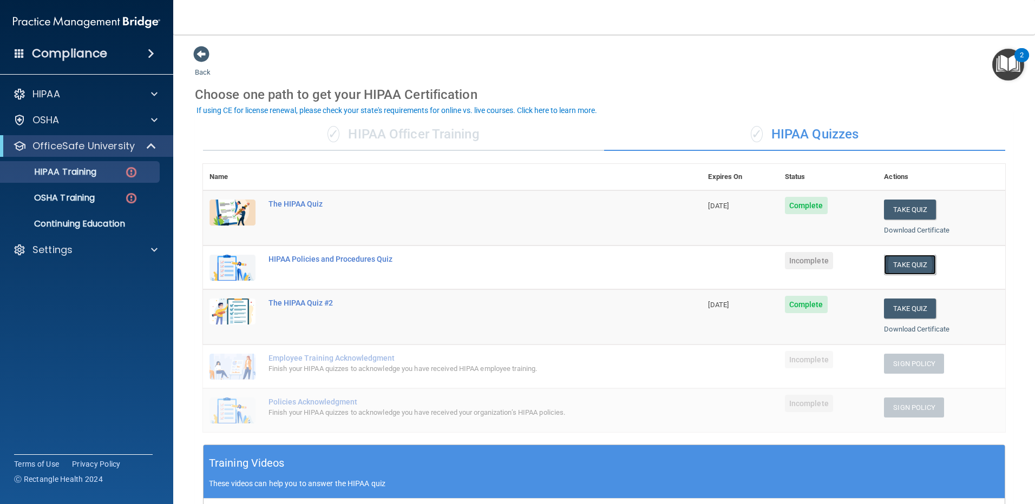
click at [900, 267] on button "Take Quiz" at bounding box center [910, 265] width 52 height 20
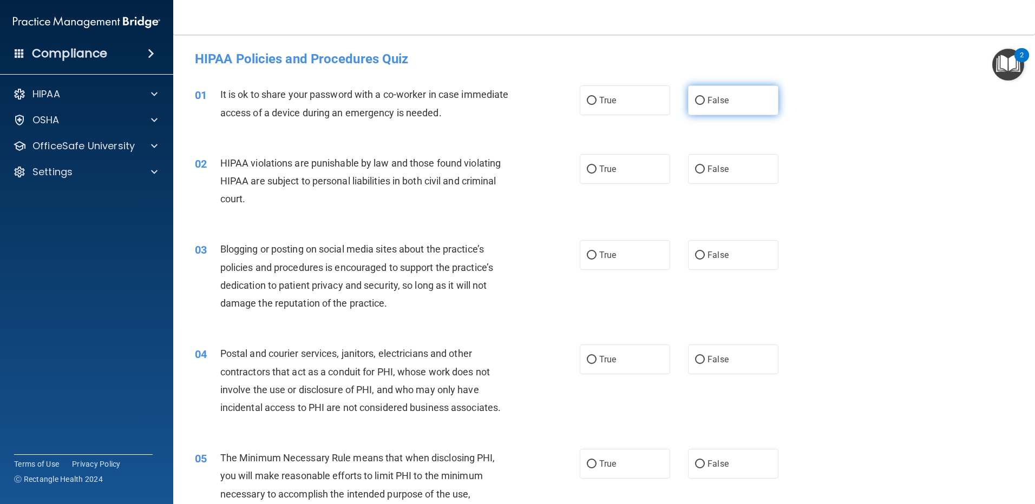
click at [695, 98] on input "False" at bounding box center [700, 101] width 10 height 8
radio input "true"
click at [587, 167] on input "True" at bounding box center [592, 170] width 10 height 8
radio input "true"
click at [695, 254] on input "False" at bounding box center [700, 256] width 10 height 8
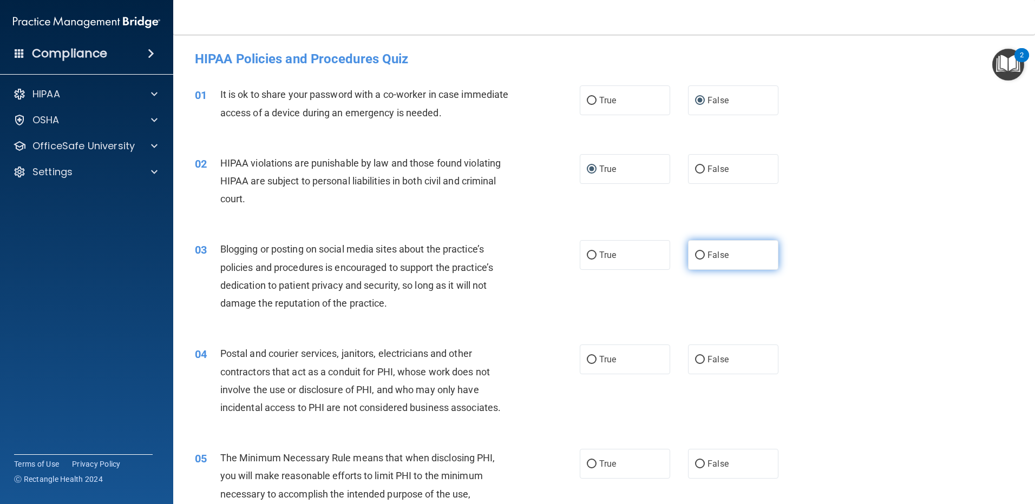
radio input "true"
click at [587, 359] on input "True" at bounding box center [592, 360] width 10 height 8
radio input "true"
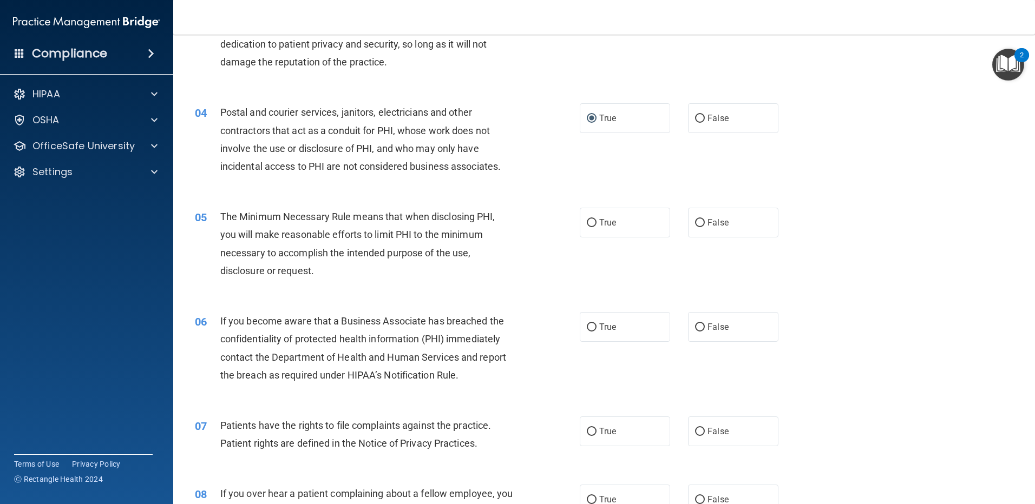
scroll to position [271, 0]
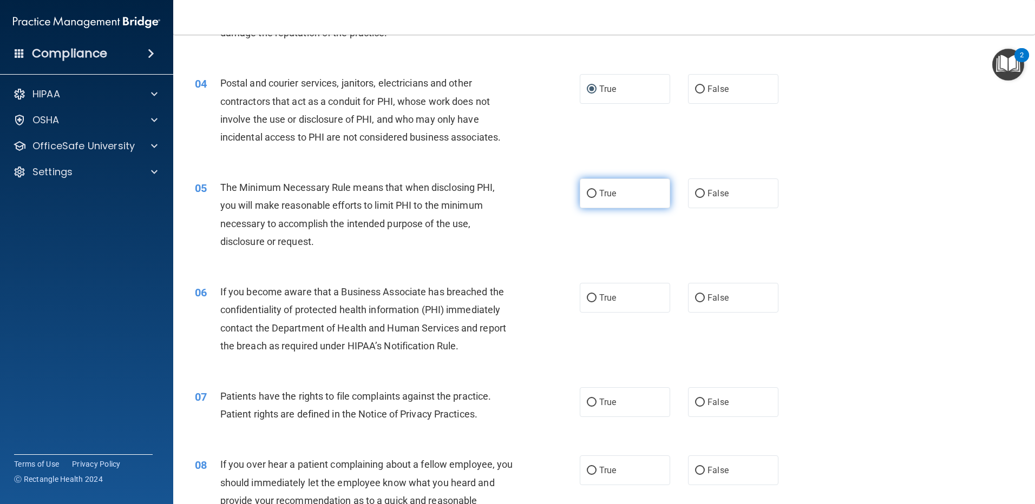
click at [587, 190] on input "True" at bounding box center [592, 194] width 10 height 8
radio input "true"
click at [695, 297] on input "False" at bounding box center [700, 298] width 10 height 8
radio input "true"
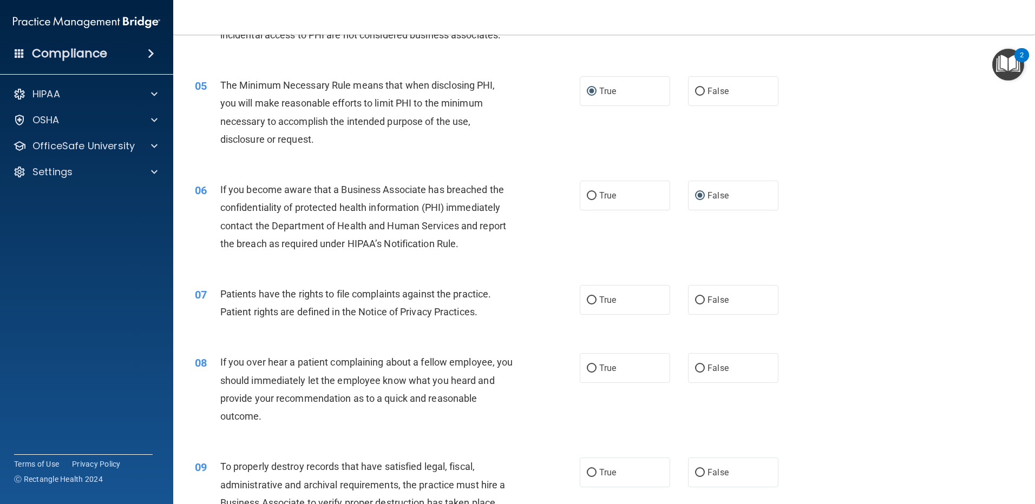
scroll to position [379, 0]
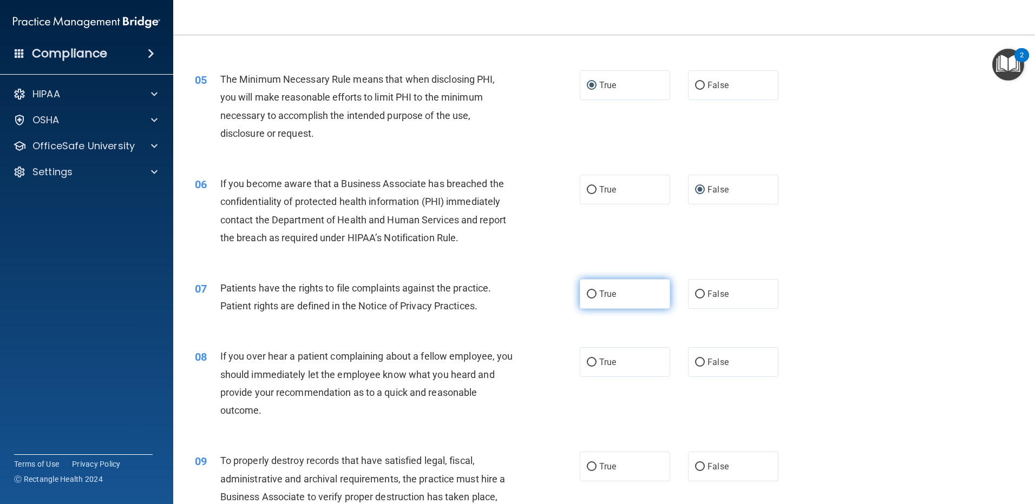
click at [587, 294] on input "True" at bounding box center [592, 295] width 10 height 8
radio input "true"
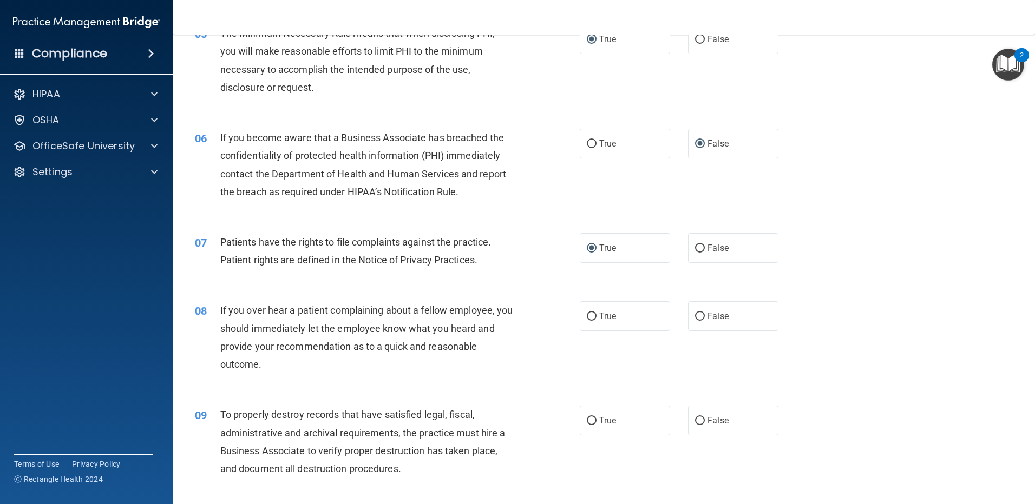
scroll to position [487, 0]
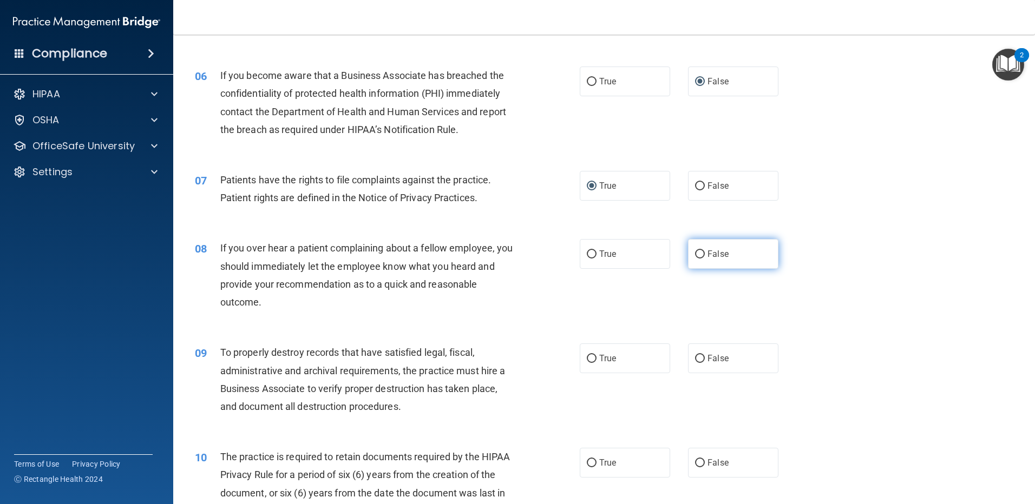
click at [699, 253] on input "False" at bounding box center [700, 255] width 10 height 8
radio input "true"
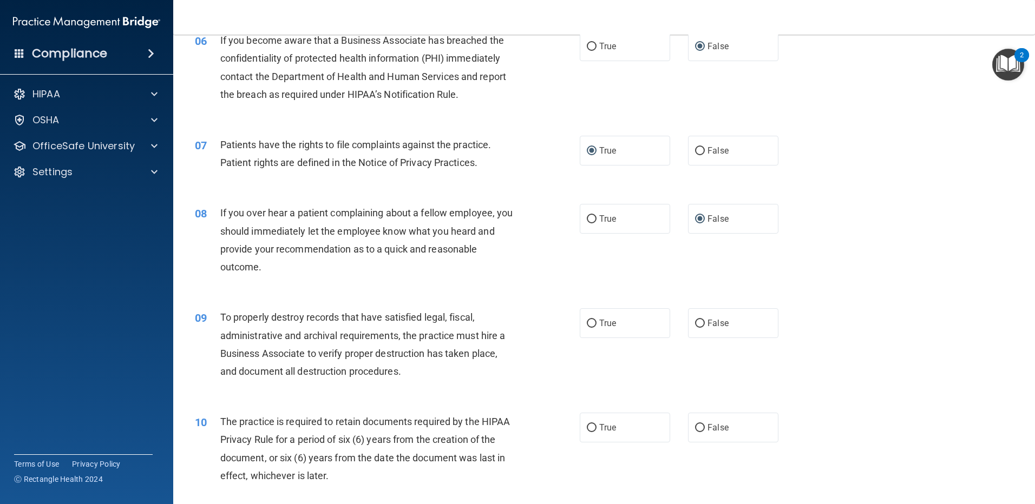
scroll to position [541, 0]
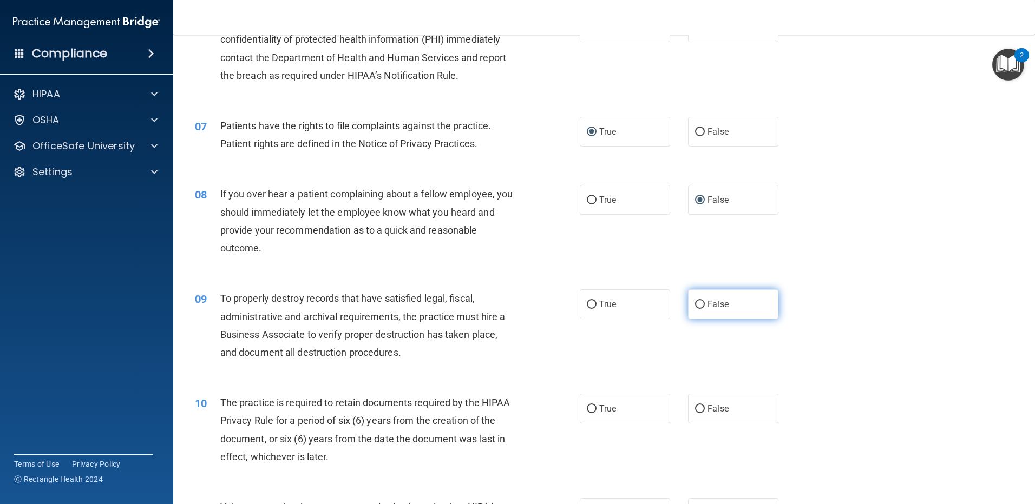
click at [695, 302] on input "False" at bounding box center [700, 305] width 10 height 8
radio input "true"
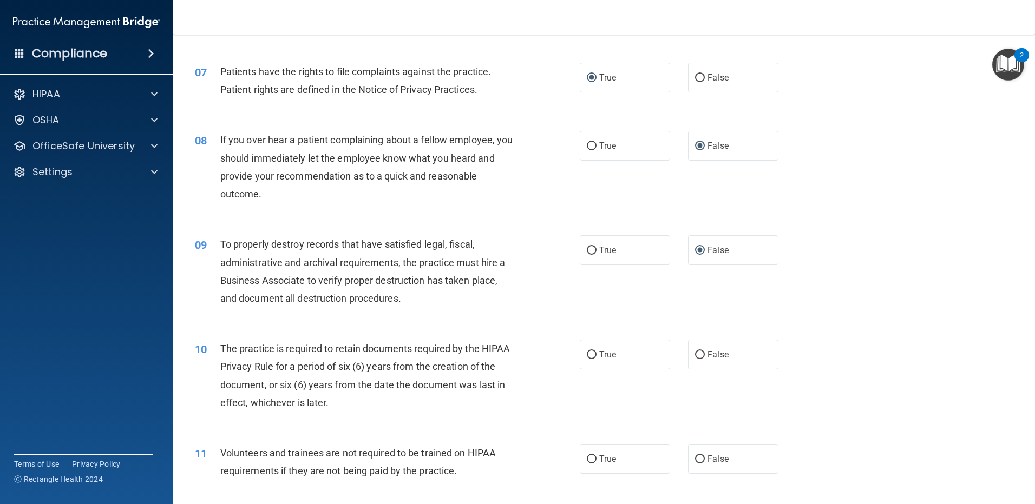
scroll to position [649, 0]
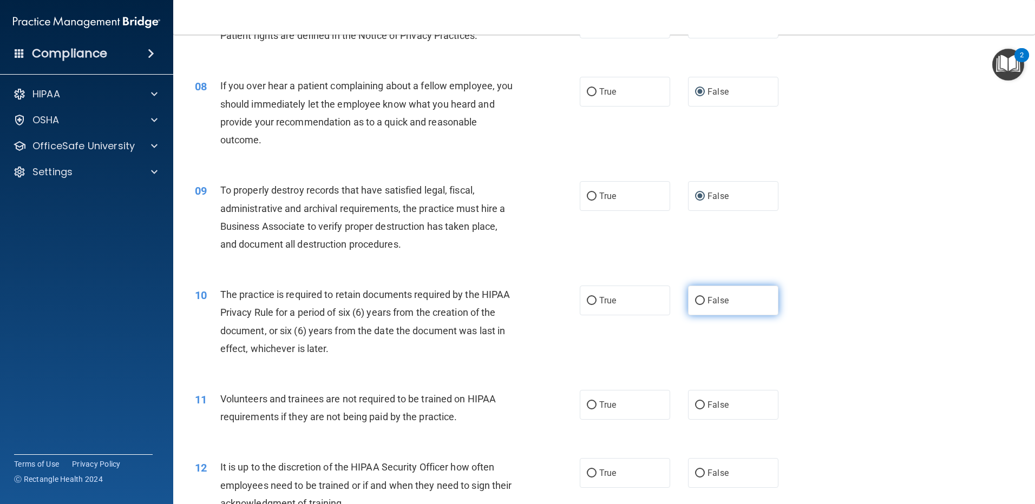
click at [695, 303] on input "False" at bounding box center [700, 301] width 10 height 8
radio input "true"
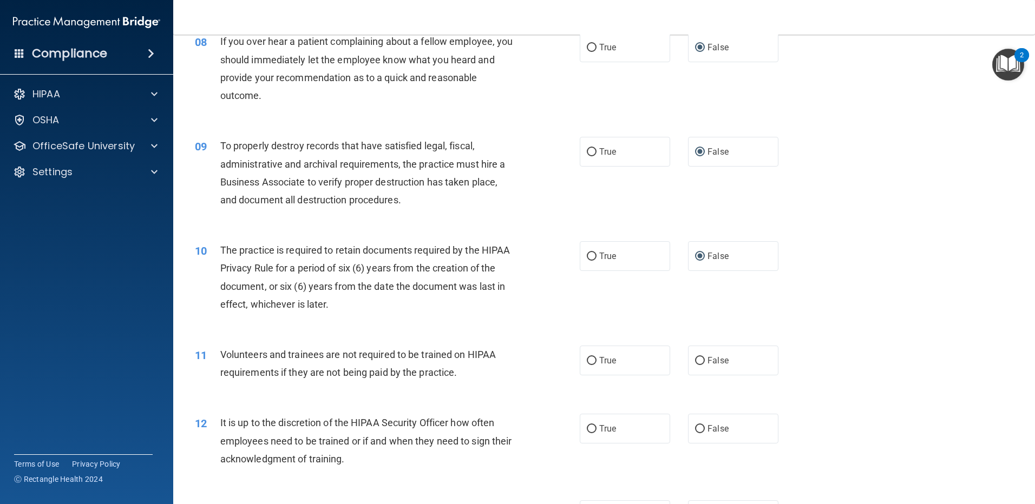
scroll to position [758, 0]
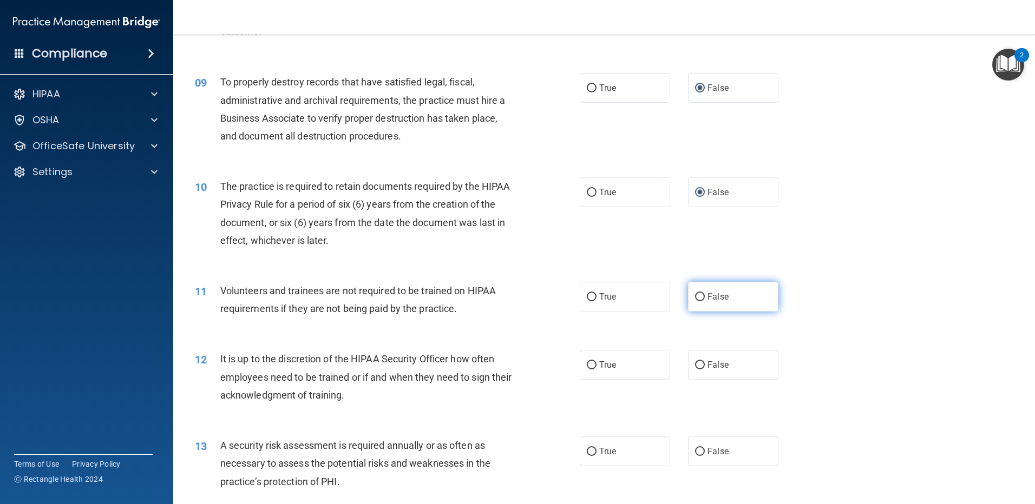
click at [695, 295] on input "False" at bounding box center [700, 297] width 10 height 8
radio input "true"
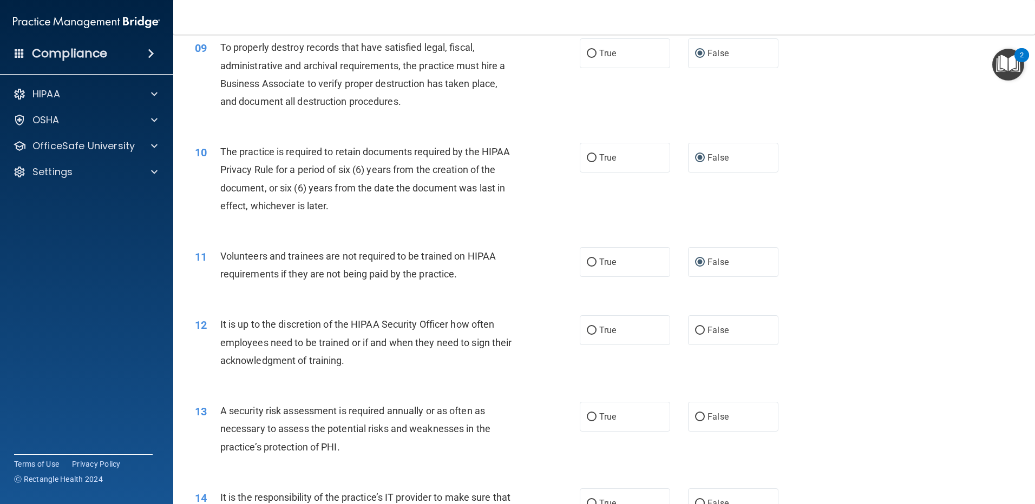
scroll to position [920, 0]
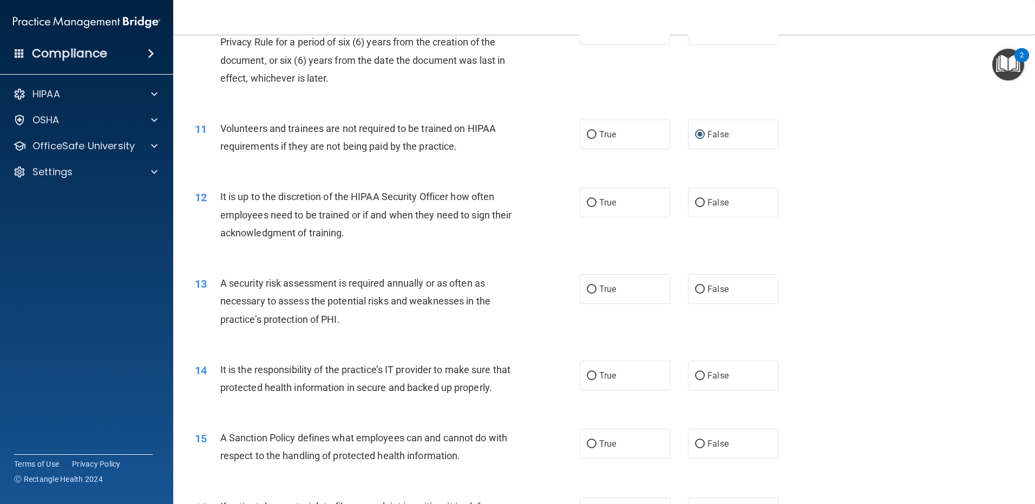
drag, startPoint x: 591, startPoint y: 206, endPoint x: 586, endPoint y: 219, distance: 14.4
click at [590, 206] on input "True" at bounding box center [592, 203] width 10 height 8
radio input "true"
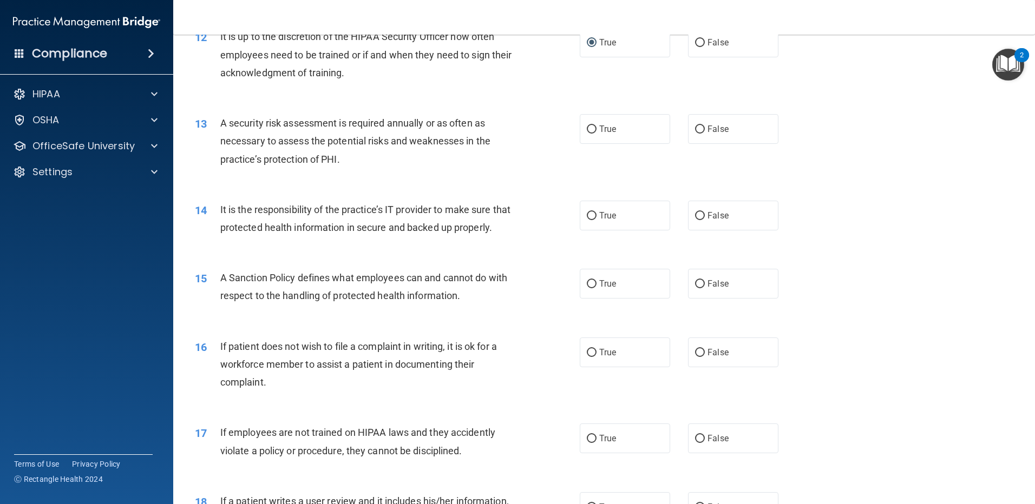
scroll to position [1082, 0]
drag, startPoint x: 587, startPoint y: 127, endPoint x: 578, endPoint y: 170, distance: 44.1
click at [587, 128] on input "True" at bounding box center [592, 127] width 10 height 8
radio input "true"
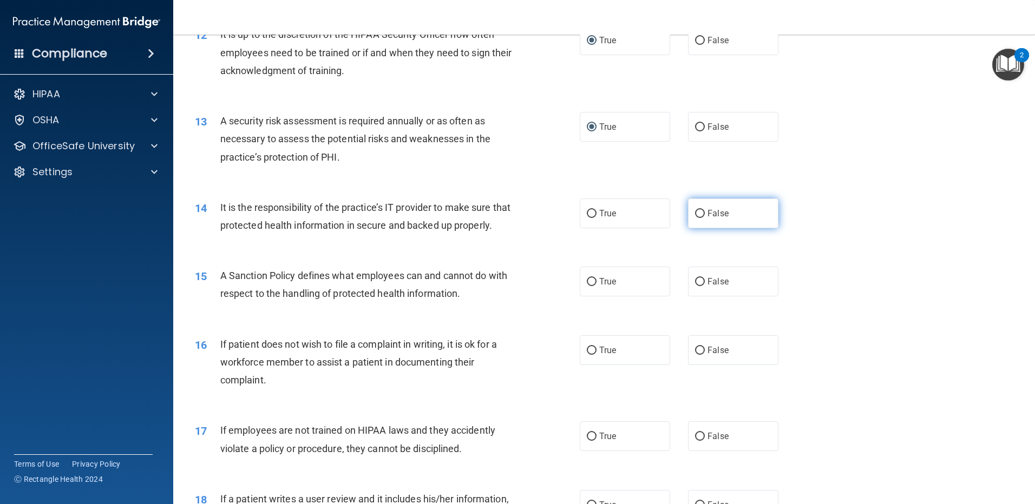
click at [697, 210] on input "False" at bounding box center [700, 214] width 10 height 8
radio input "true"
click at [695, 286] on input "False" at bounding box center [700, 282] width 10 height 8
radio input "true"
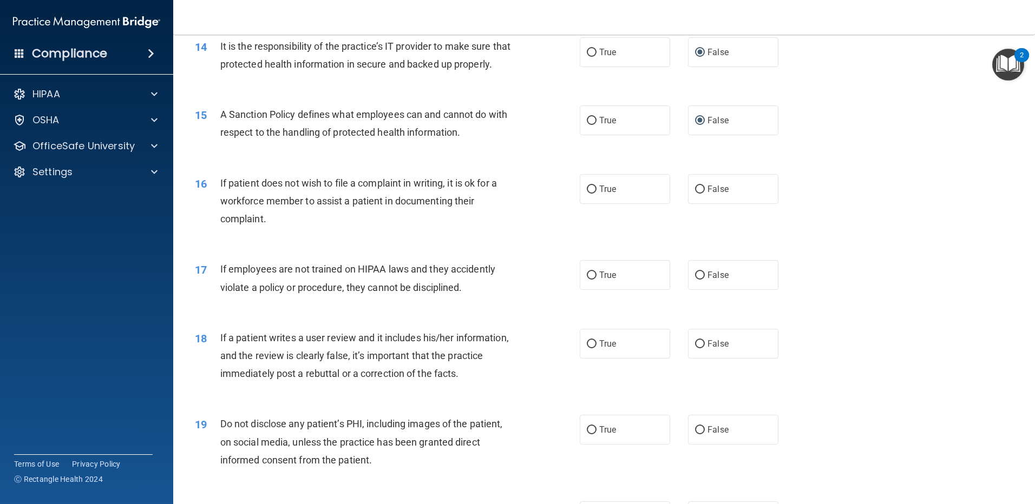
scroll to position [1245, 0]
click at [587, 279] on input "True" at bounding box center [592, 275] width 10 height 8
radio input "true"
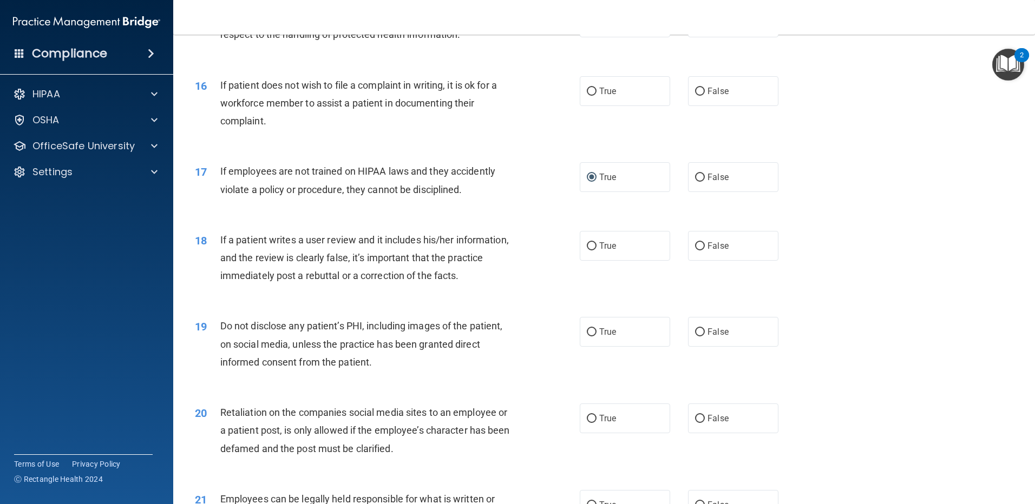
scroll to position [1353, 0]
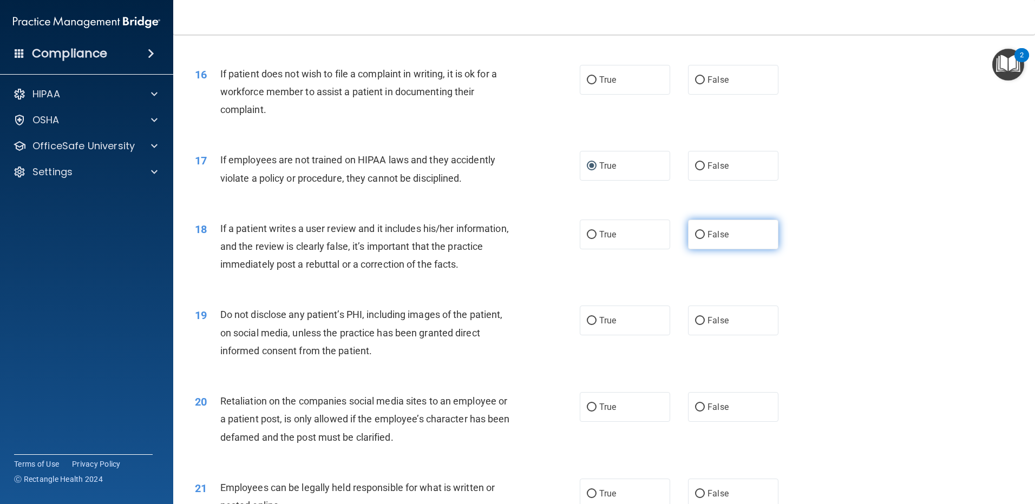
click at [695, 239] on input "False" at bounding box center [700, 235] width 10 height 8
radio input "true"
click at [695, 239] on input "False" at bounding box center [700, 235] width 10 height 8
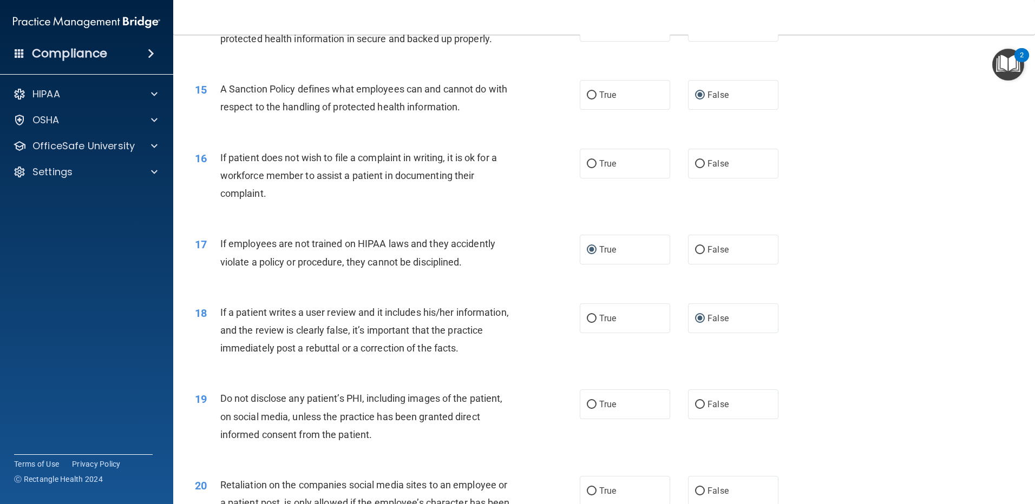
scroll to position [1245, 0]
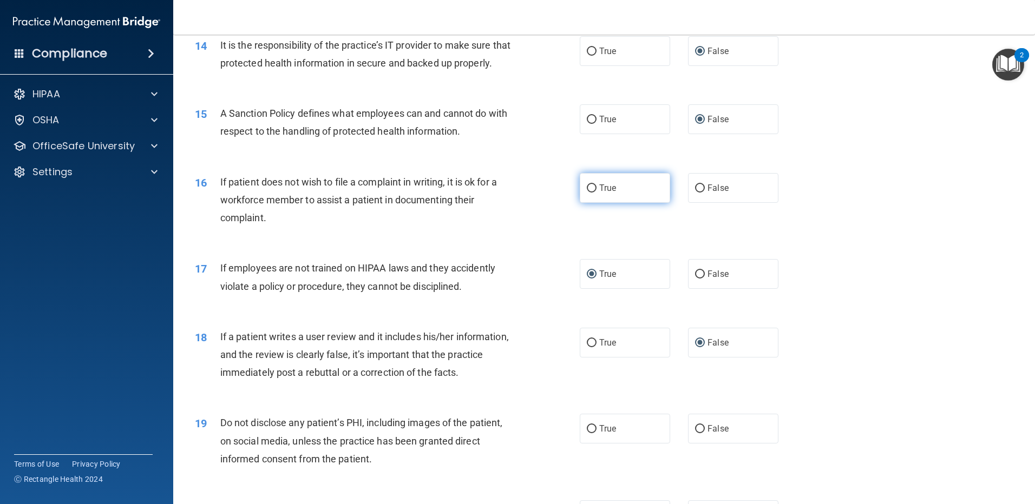
click at [588, 193] on input "True" at bounding box center [592, 189] width 10 height 8
radio input "true"
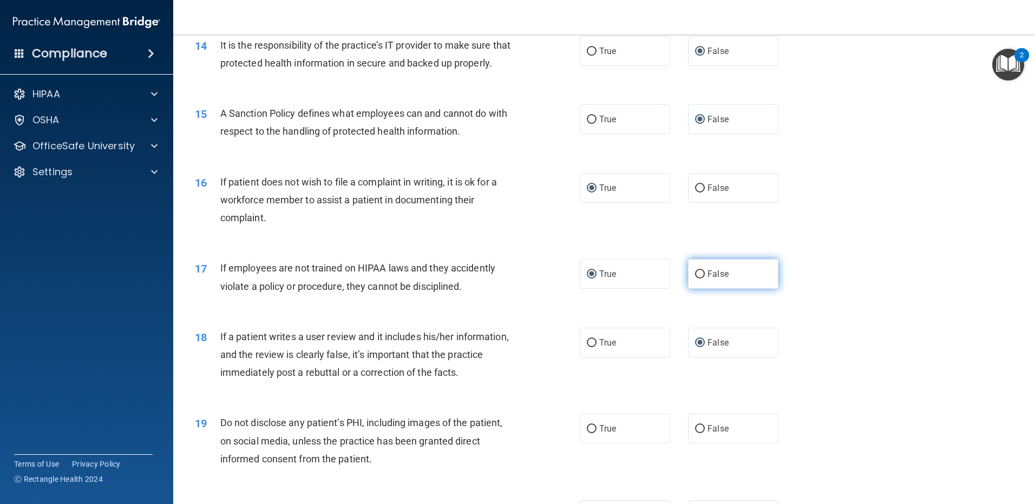
click at [697, 279] on input "False" at bounding box center [700, 275] width 10 height 8
radio input "true"
radio input "false"
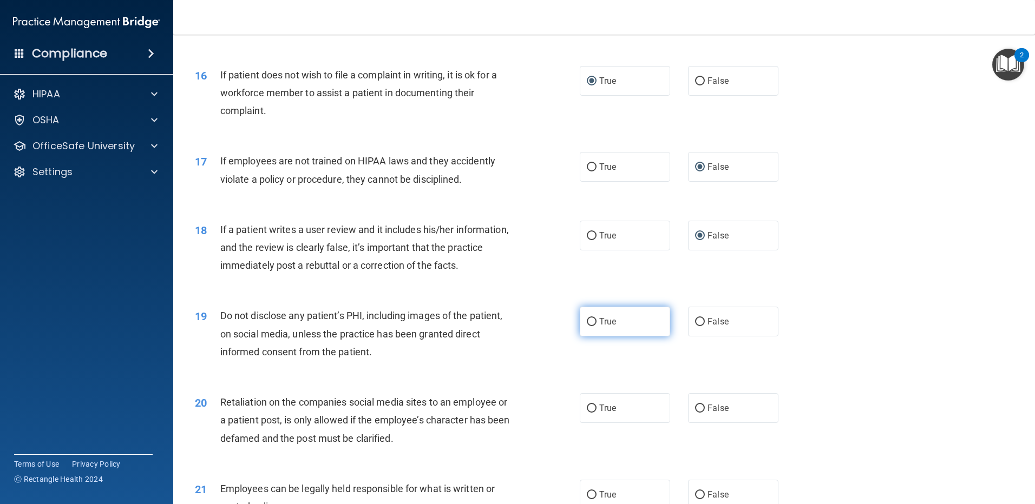
scroll to position [1353, 0]
click at [695, 239] on input "False" at bounding box center [700, 235] width 10 height 8
click at [587, 239] on input "True" at bounding box center [592, 235] width 10 height 8
radio input "true"
radio input "false"
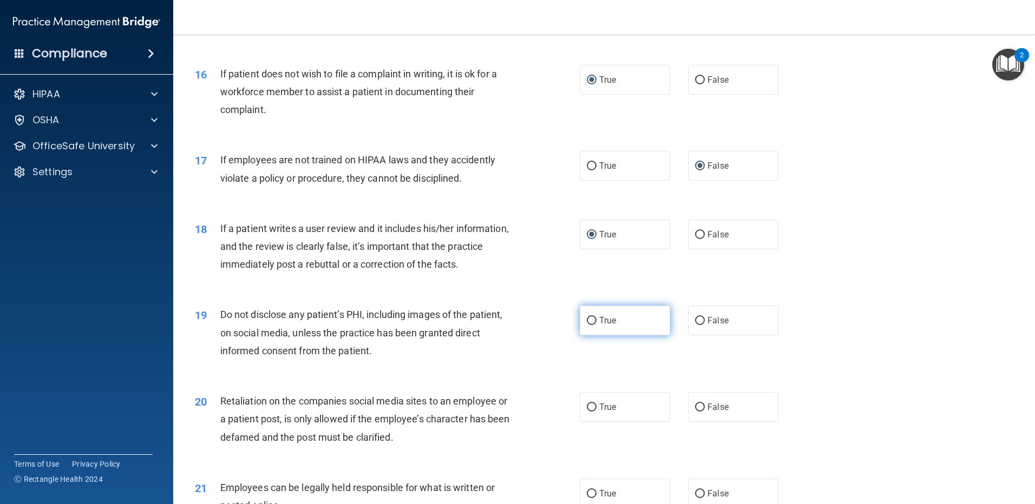
click at [587, 325] on input "True" at bounding box center [592, 321] width 10 height 8
radio input "true"
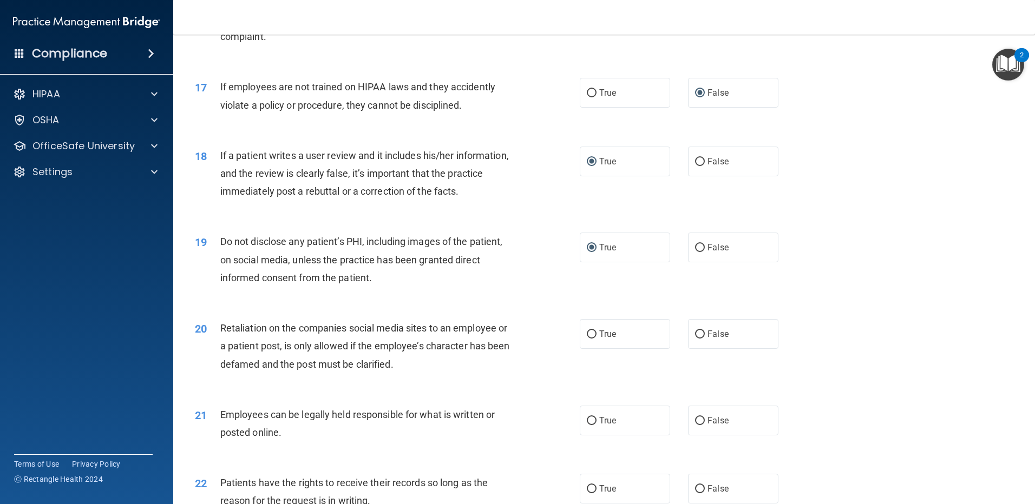
scroll to position [1515, 0]
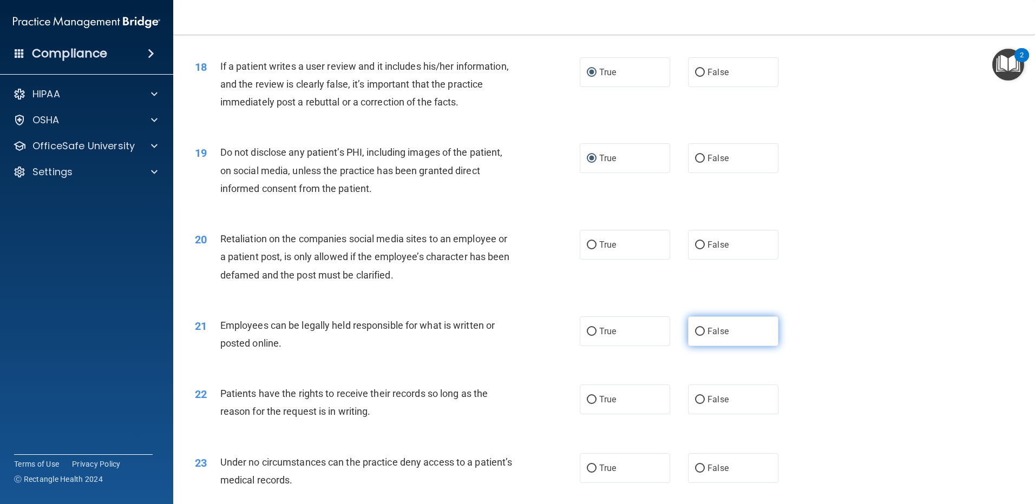
click at [695, 336] on input "False" at bounding box center [700, 332] width 10 height 8
radio input "true"
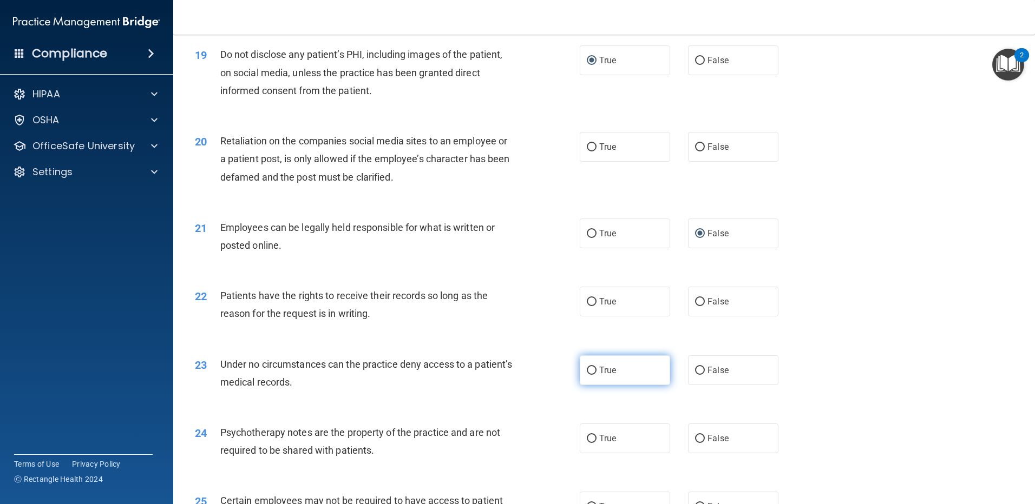
scroll to position [1623, 0]
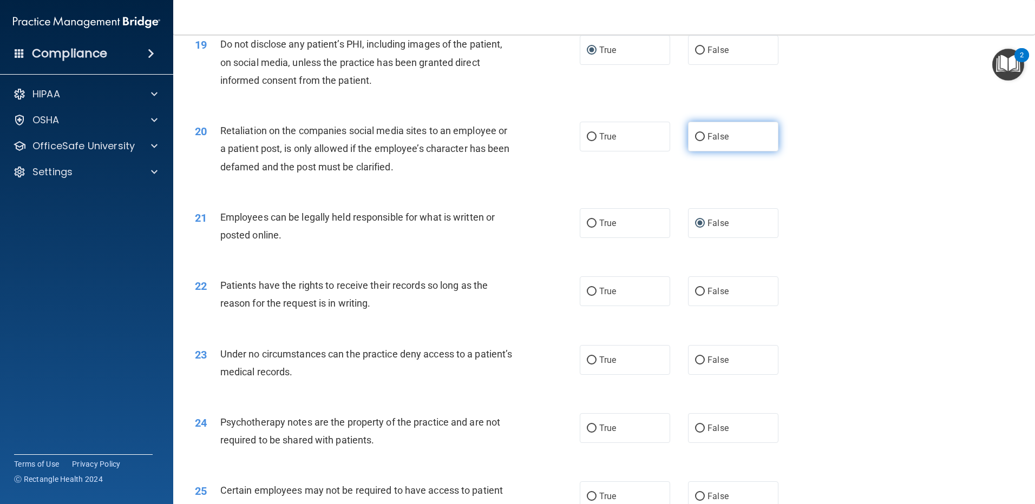
click at [697, 141] on input "False" at bounding box center [700, 137] width 10 height 8
radio input "true"
click at [587, 228] on input "True" at bounding box center [592, 224] width 10 height 8
radio input "true"
radio input "false"
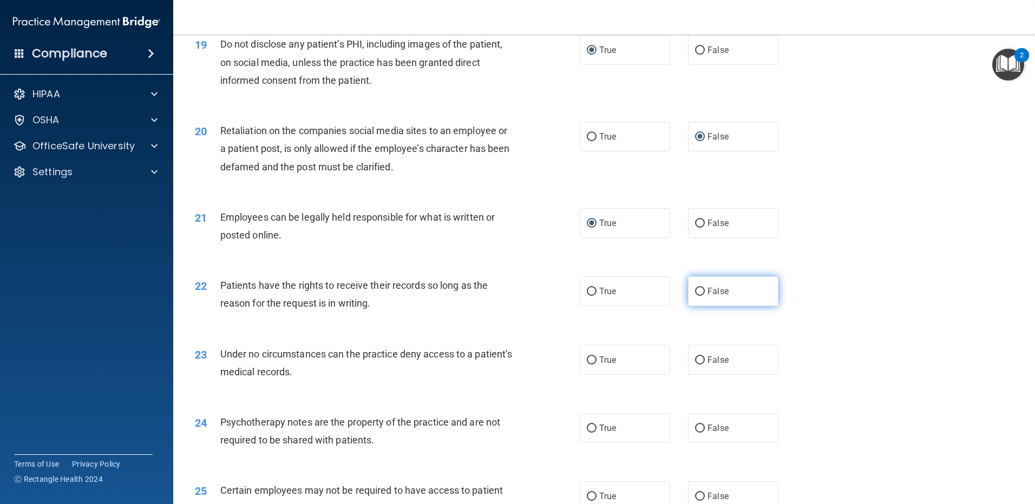
click at [695, 296] on input "False" at bounding box center [700, 292] width 10 height 8
radio input "true"
click at [698, 365] on input "False" at bounding box center [700, 361] width 10 height 8
radio input "true"
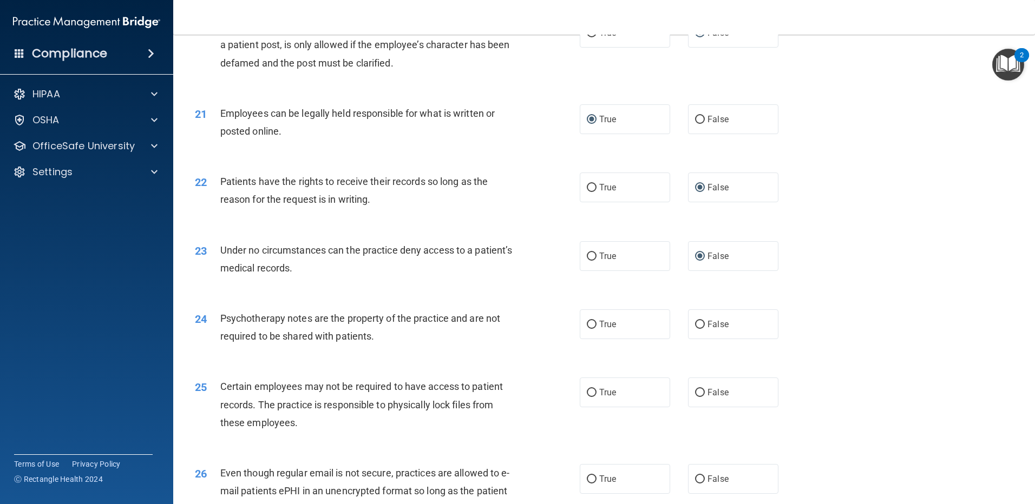
scroll to position [1732, 0]
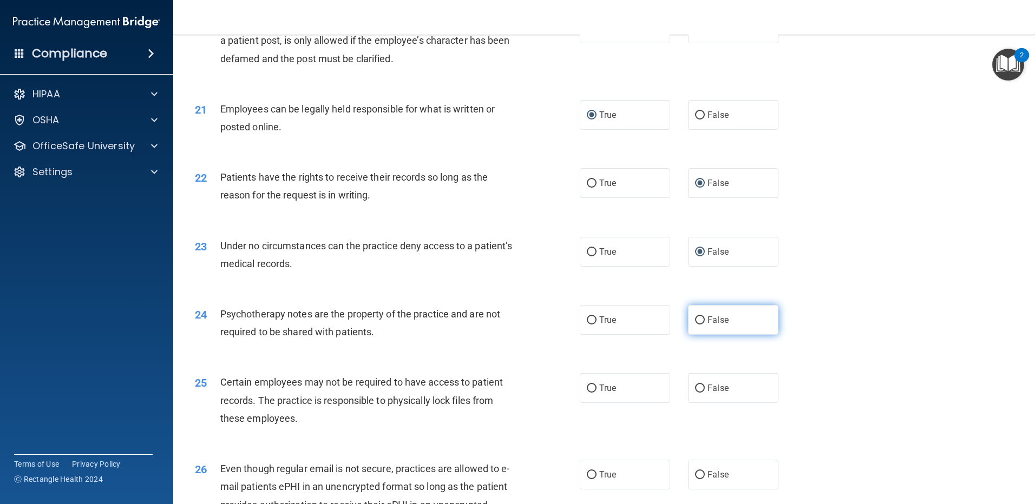
click at [695, 325] on input "False" at bounding box center [700, 321] width 10 height 8
radio input "true"
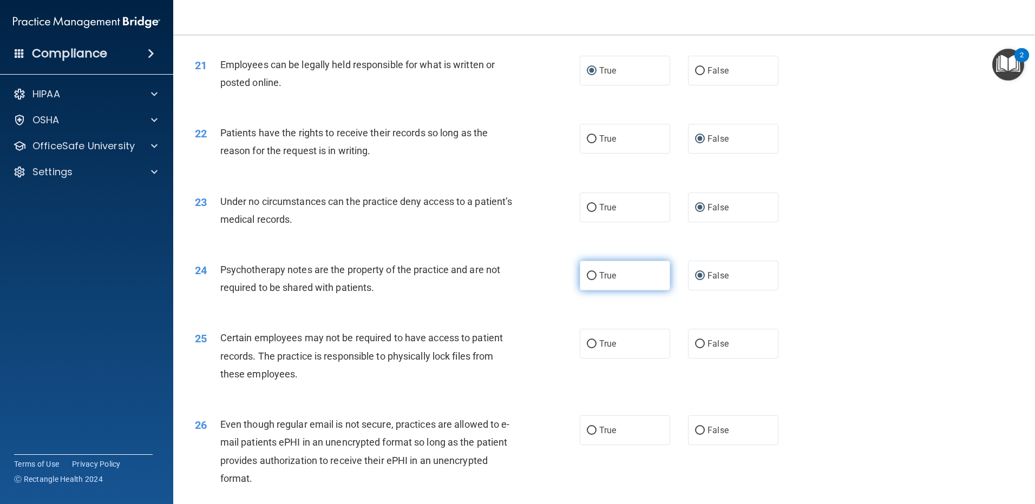
scroll to position [1894, 0]
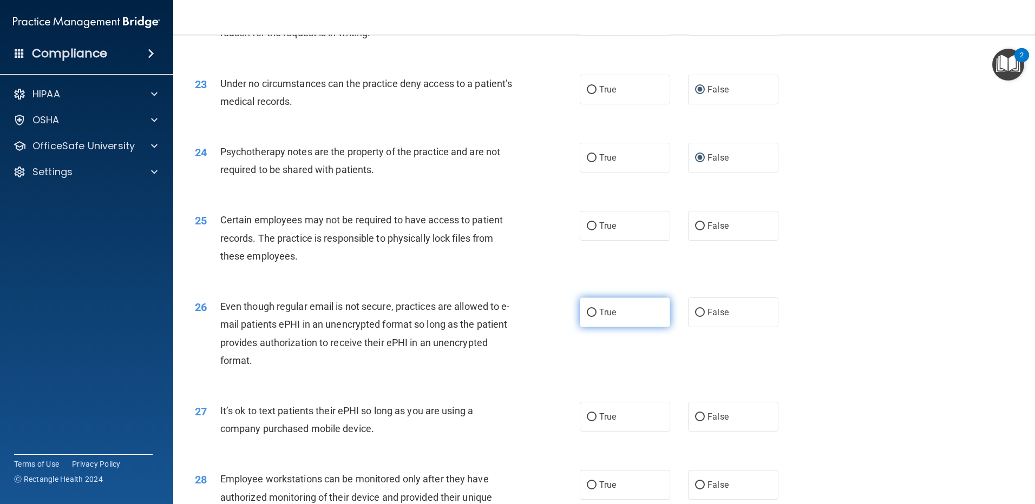
click at [589, 317] on input "True" at bounding box center [592, 313] width 10 height 8
radio input "true"
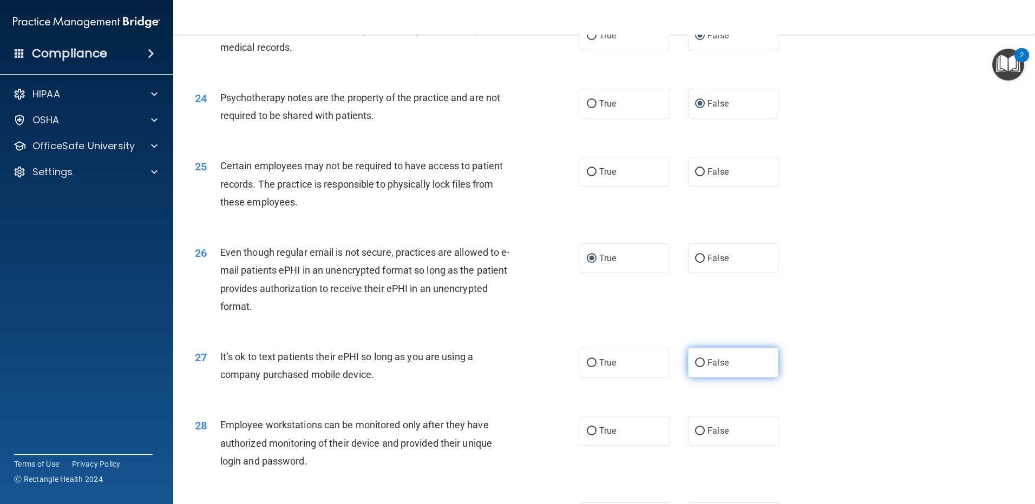
click at [701, 377] on label "False" at bounding box center [733, 363] width 90 height 30
click at [701, 367] on input "False" at bounding box center [700, 363] width 10 height 8
radio input "true"
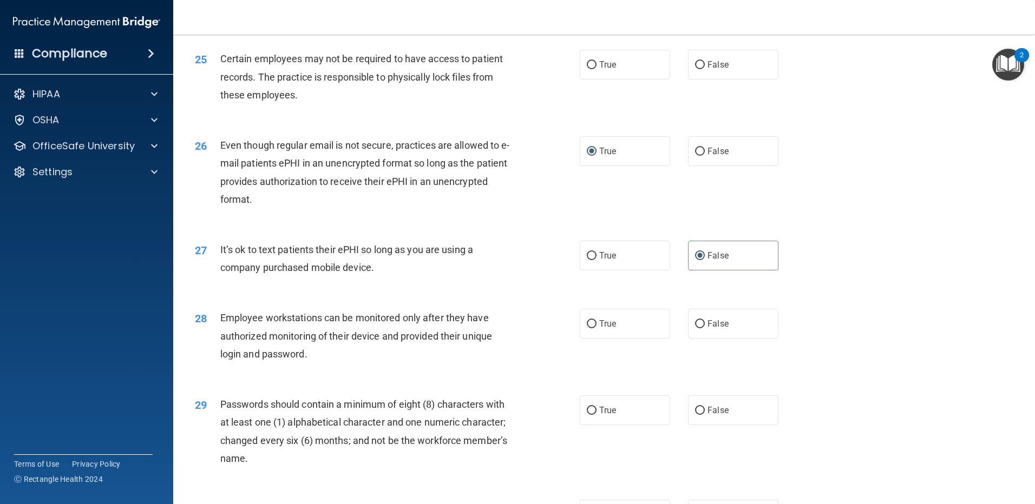
scroll to position [2056, 0]
click at [695, 327] on input "False" at bounding box center [700, 323] width 10 height 8
radio input "true"
click at [591, 414] on input "True" at bounding box center [592, 410] width 10 height 8
radio input "true"
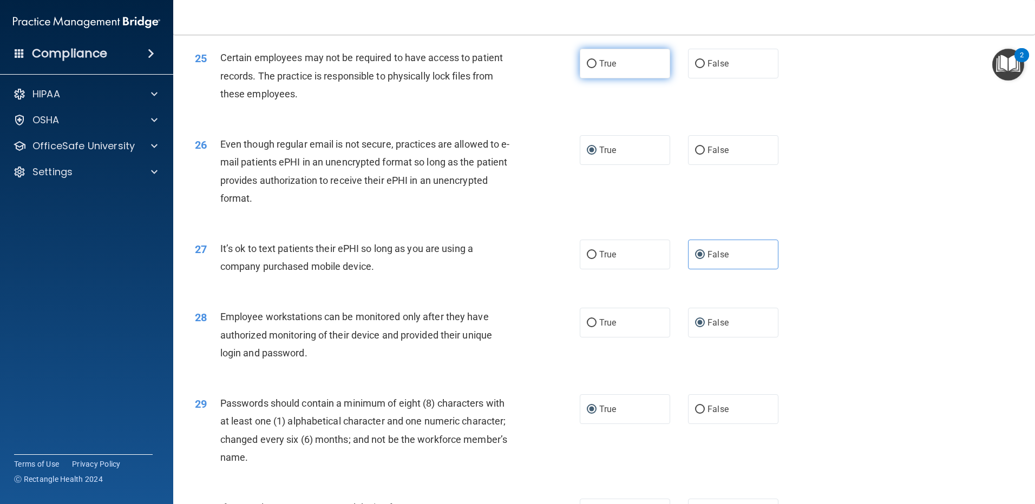
click at [587, 68] on input "True" at bounding box center [592, 64] width 10 height 8
radio input "true"
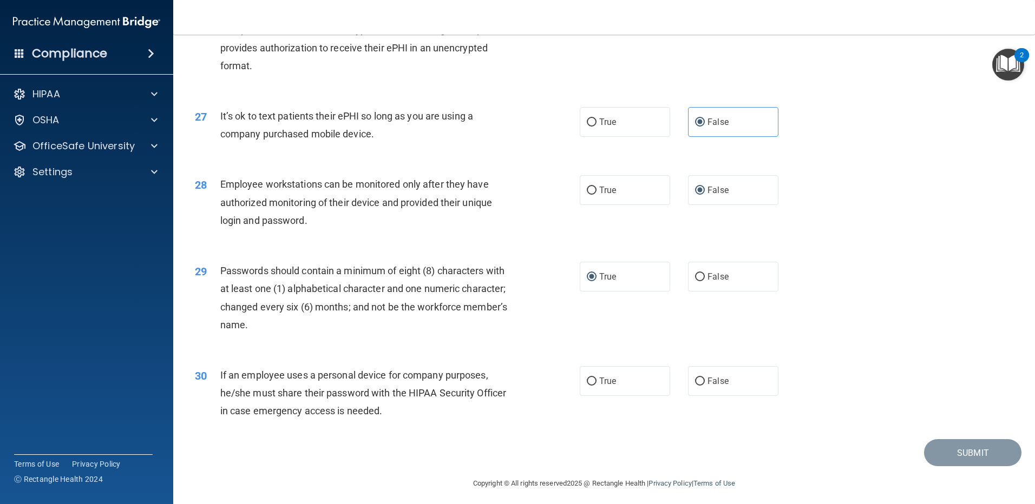
scroll to position [2212, 0]
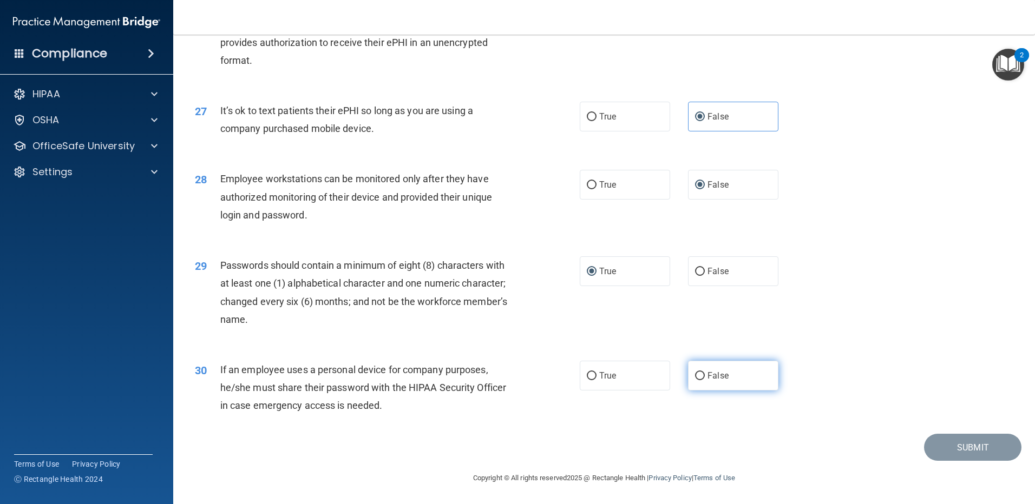
click at [695, 376] on input "False" at bounding box center [700, 376] width 10 height 8
radio input "true"
click at [953, 450] on button "Submit" at bounding box center [972, 448] width 97 height 28
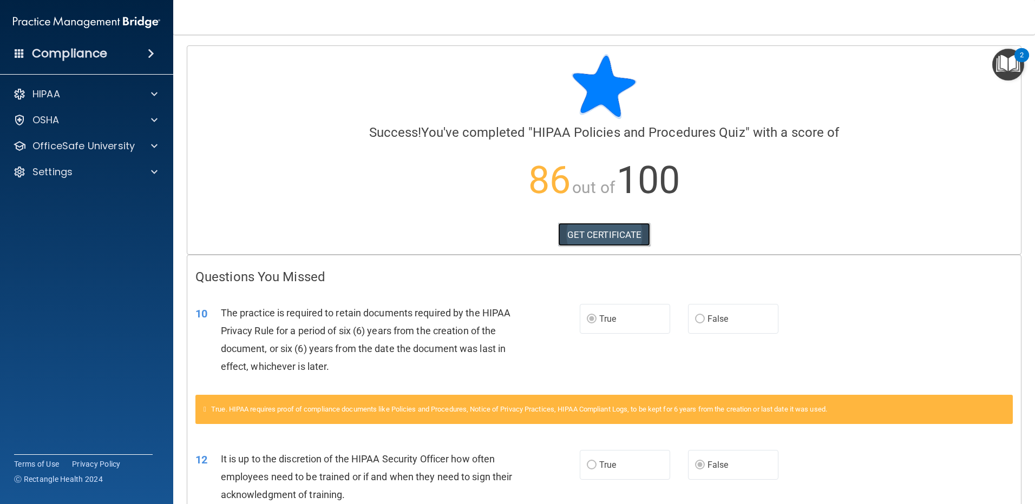
click at [611, 236] on link "GET CERTIFICATE" at bounding box center [604, 235] width 93 height 24
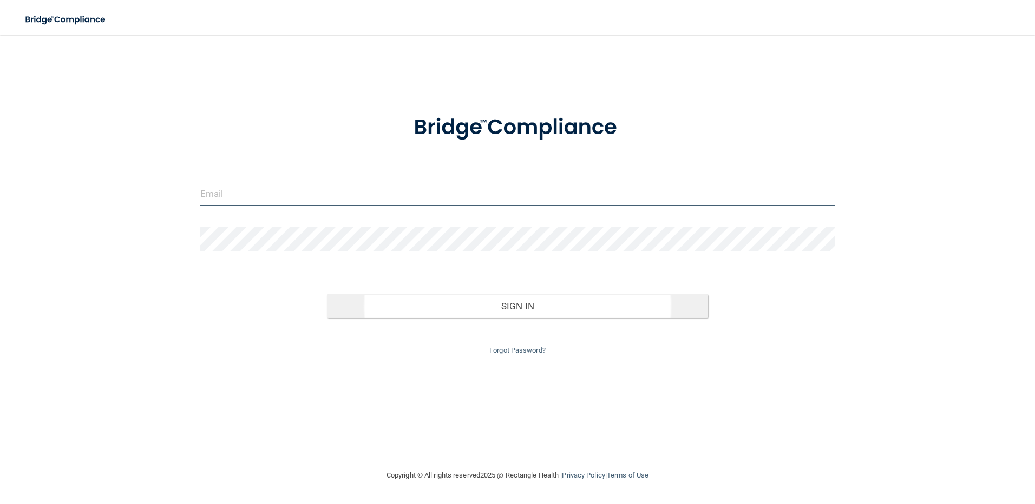
type input "[EMAIL_ADDRESS][DOMAIN_NAME]"
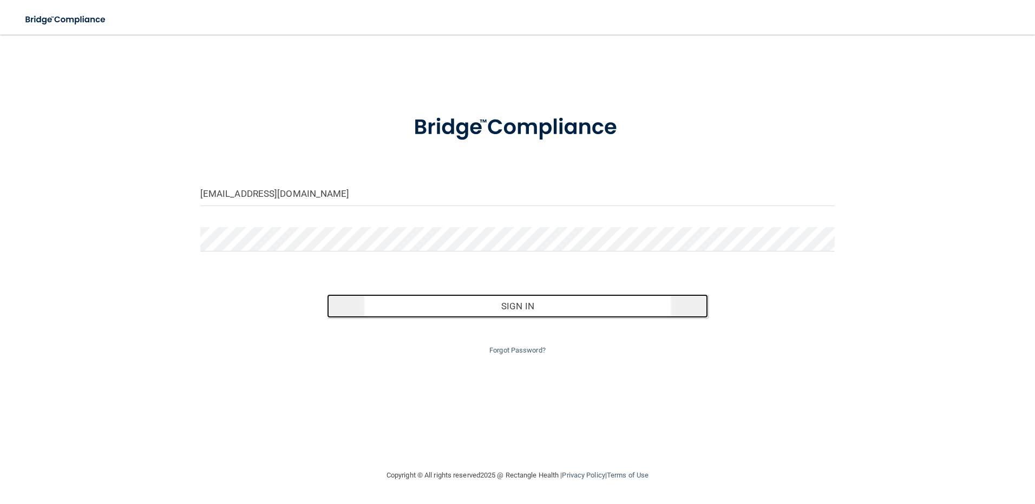
click at [531, 311] on button "Sign In" at bounding box center [517, 306] width 381 height 24
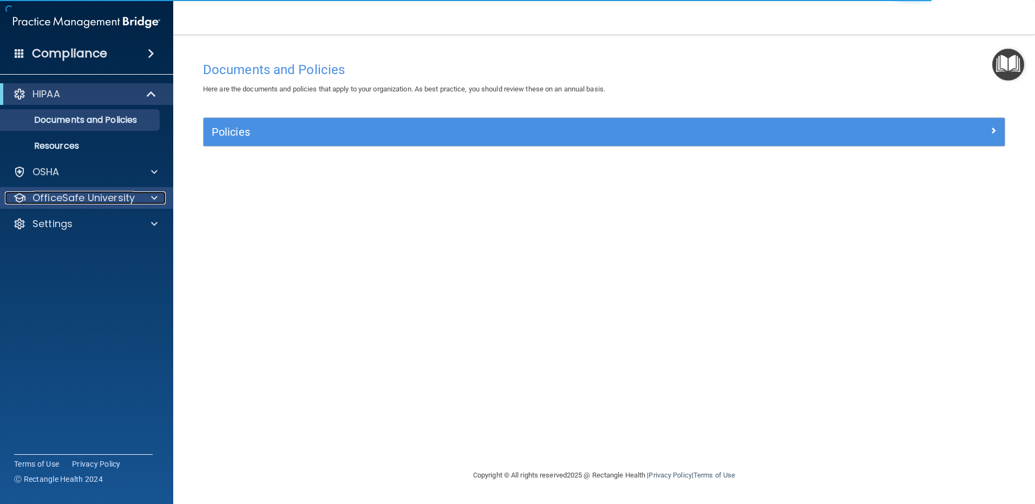
click at [140, 200] on div at bounding box center [152, 198] width 27 height 13
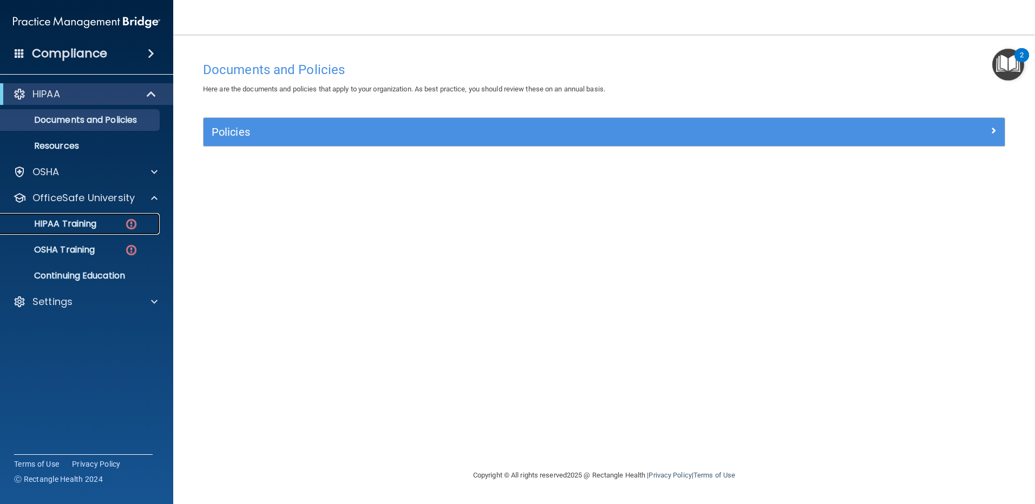
click at [100, 228] on div "HIPAA Training" at bounding box center [81, 224] width 148 height 11
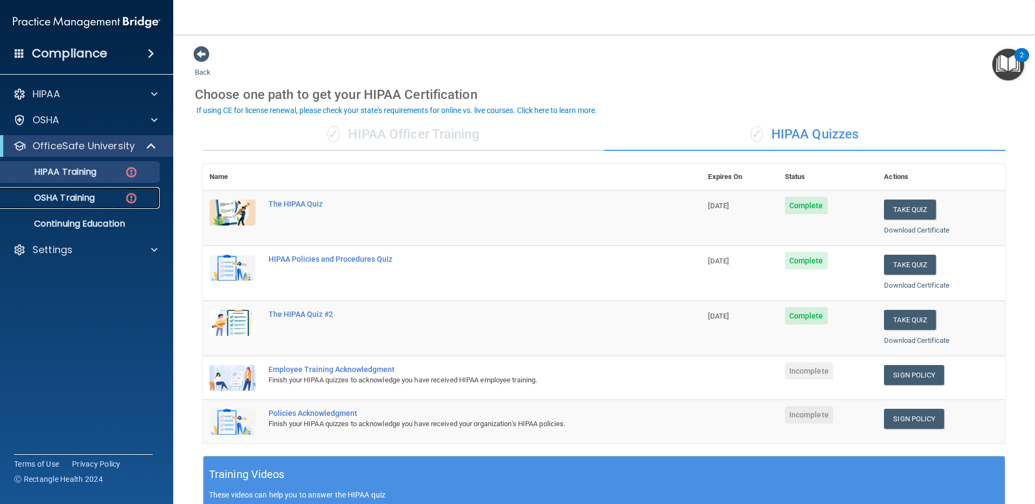
click at [96, 199] on div "OSHA Training" at bounding box center [81, 198] width 148 height 11
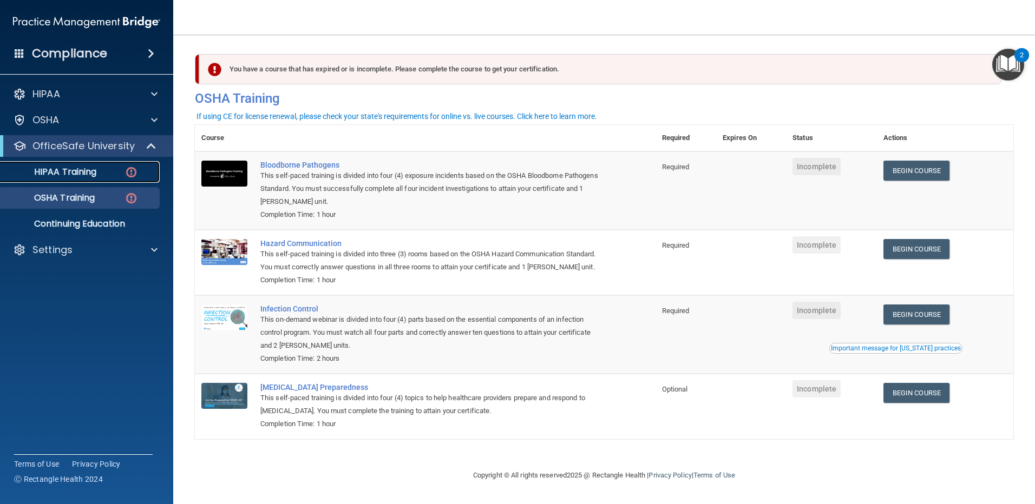
click at [85, 175] on p "HIPAA Training" at bounding box center [51, 172] width 89 height 11
